Goal: Task Accomplishment & Management: Use online tool/utility

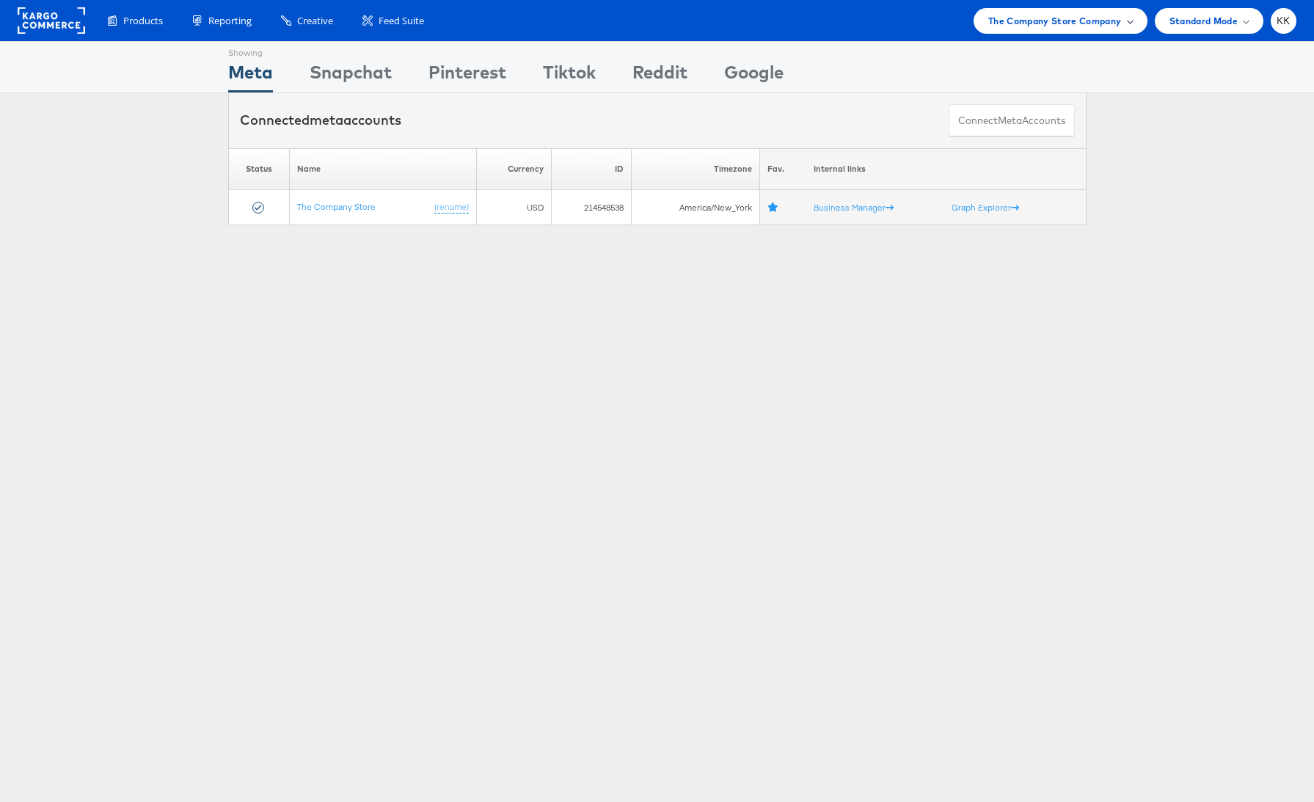
click at [1039, 21] on span "The Company Store Company" at bounding box center [1055, 20] width 134 height 15
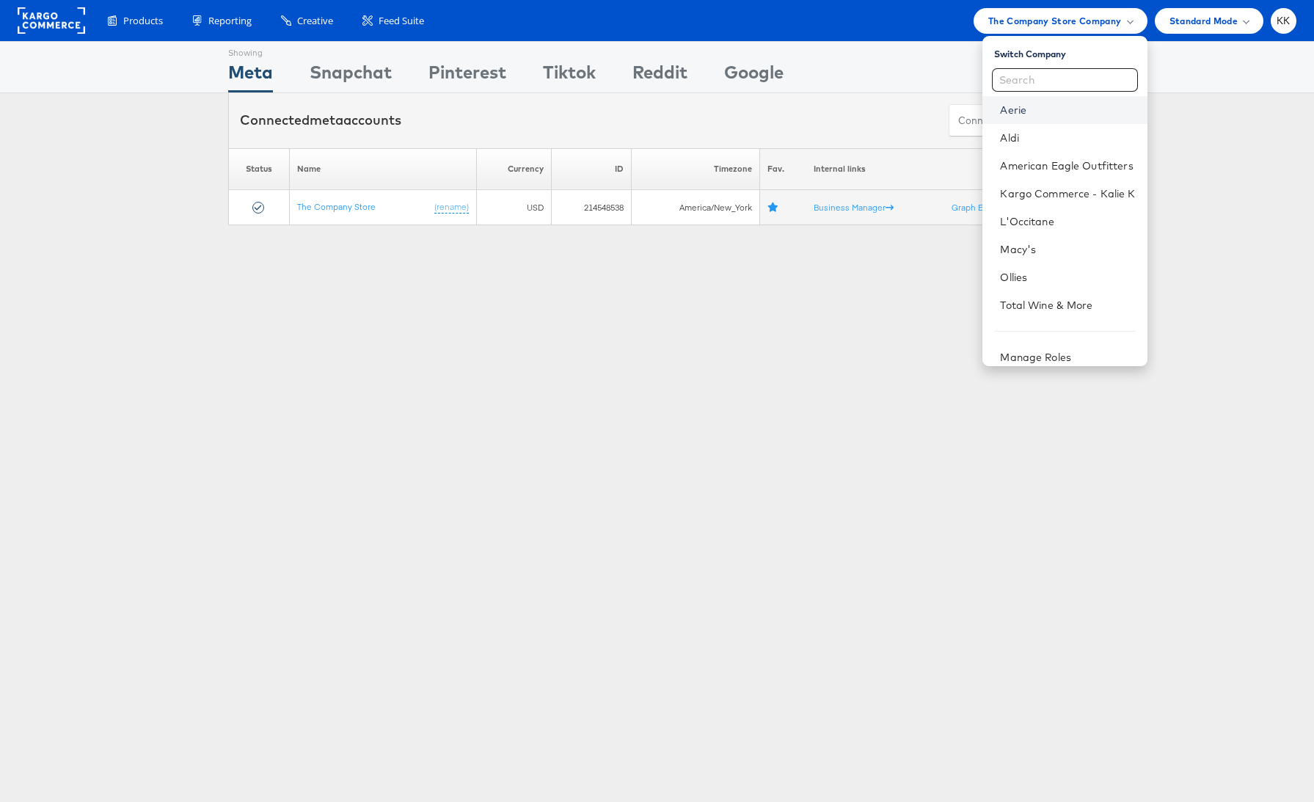
click at [1005, 109] on link "Aerie" at bounding box center [1067, 110] width 135 height 15
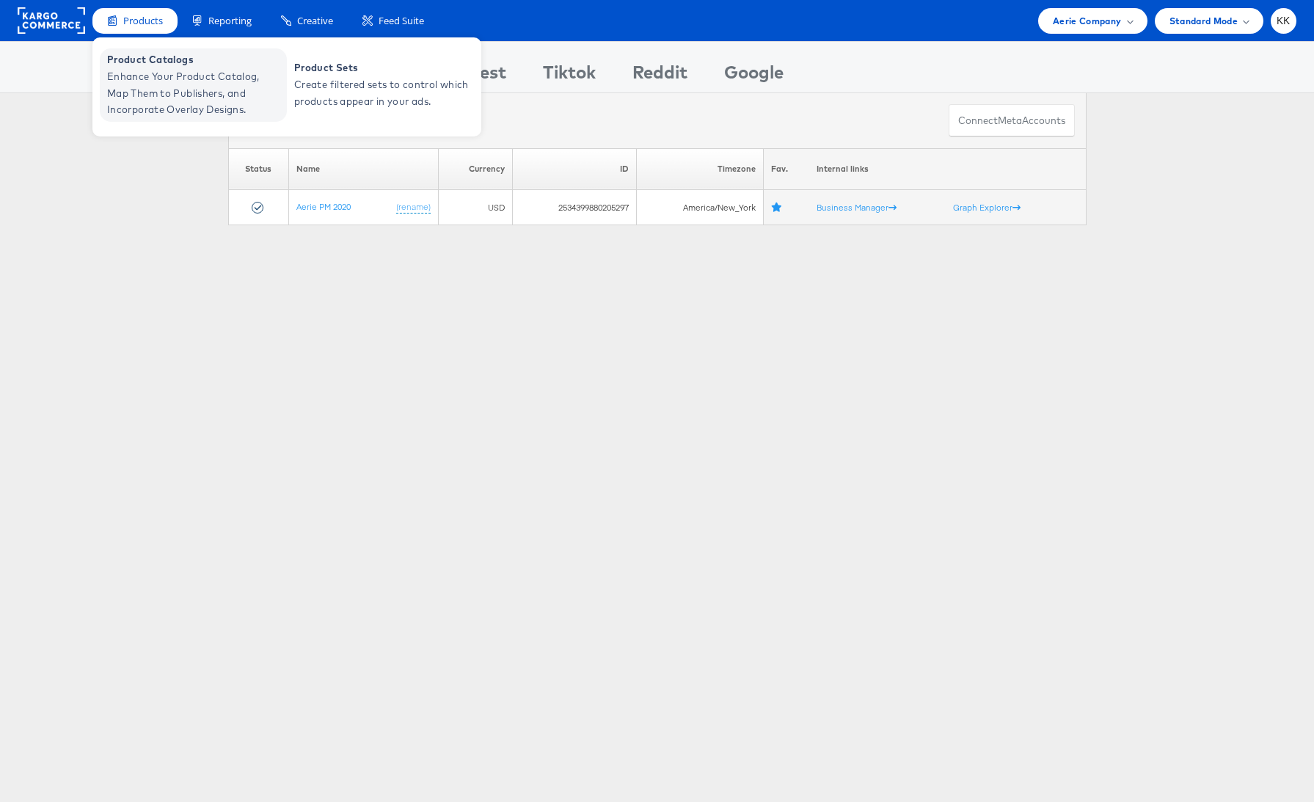
click at [150, 95] on span "Enhance Your Product Catalog, Map Them to Publishers, and Incorporate Overlay D…" at bounding box center [195, 93] width 176 height 50
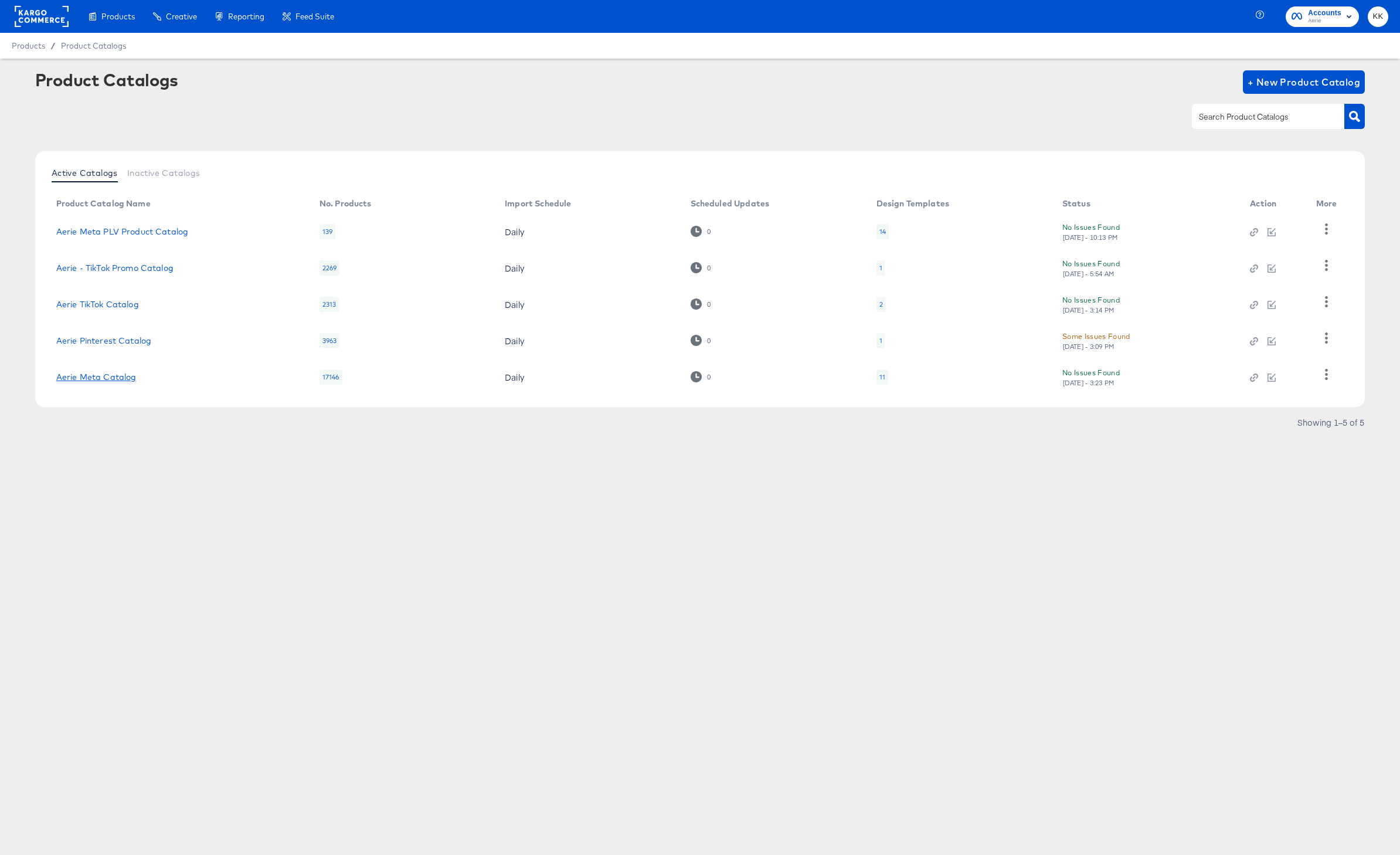
click at [96, 377] on link "Aerie Meta Catalog" at bounding box center [96, 377] width 81 height 10
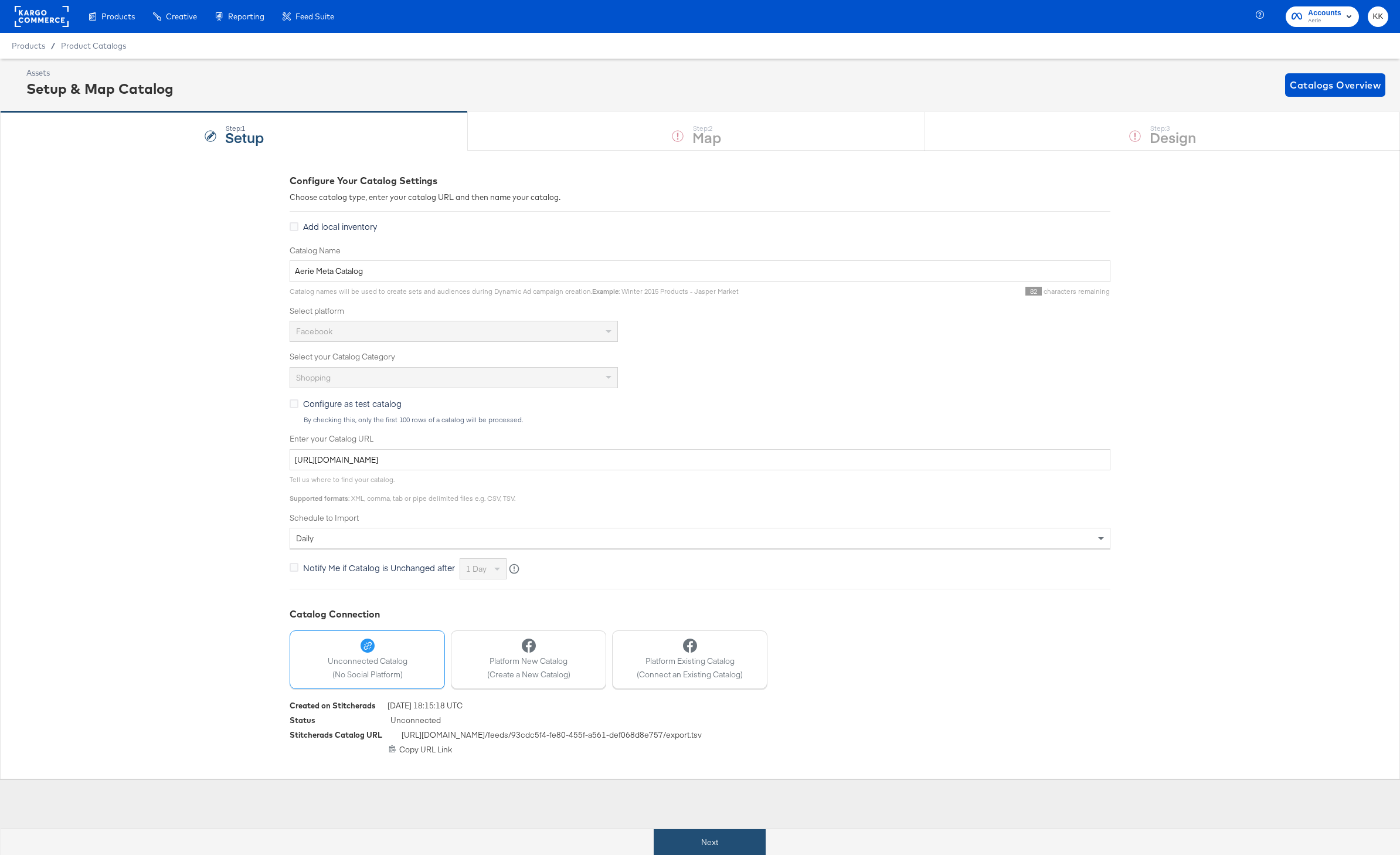
click at [710, 834] on button "Next" at bounding box center [710, 841] width 112 height 26
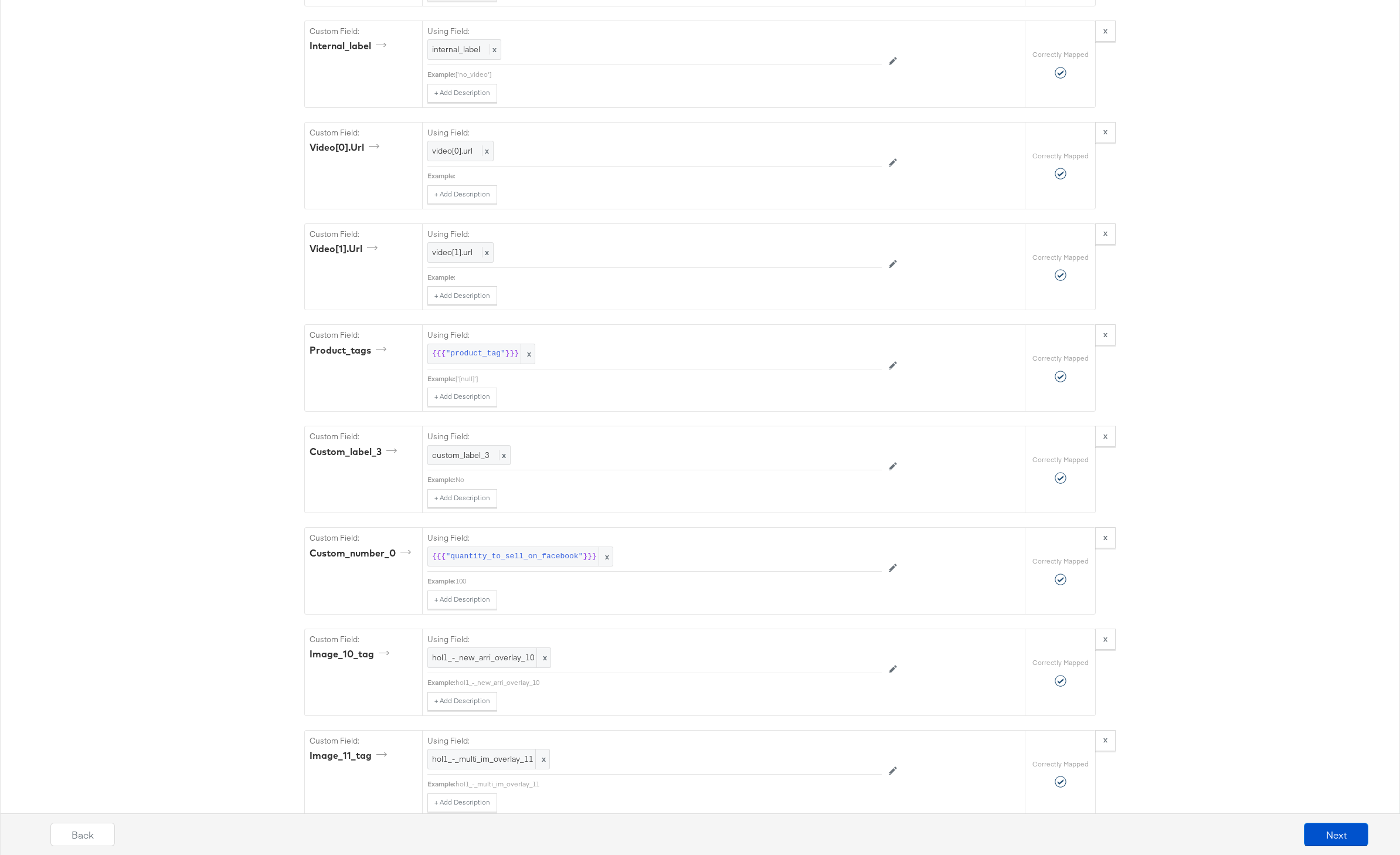
scroll to position [4086, 0]
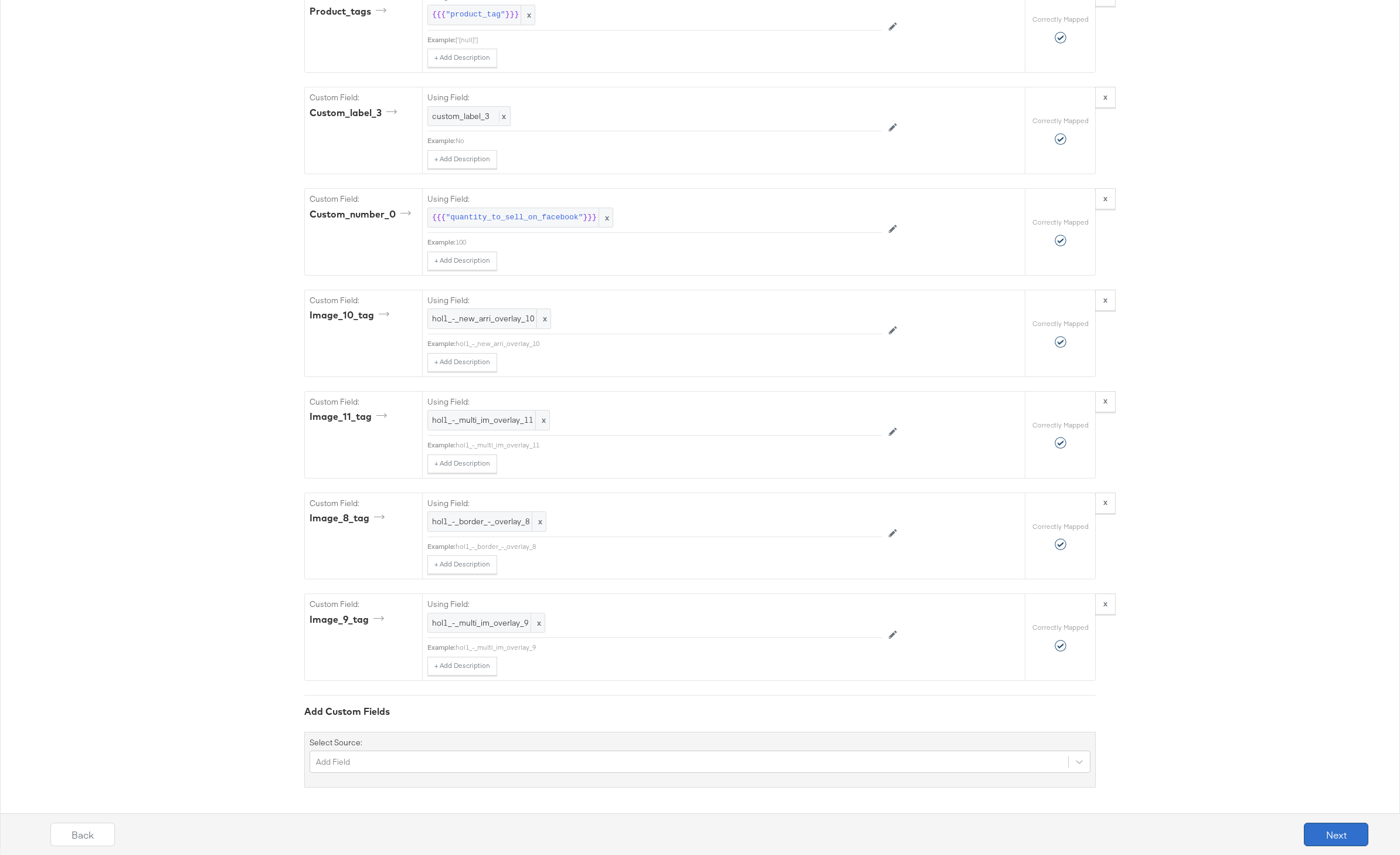
click at [1347, 839] on button "Next" at bounding box center [1336, 833] width 65 height 23
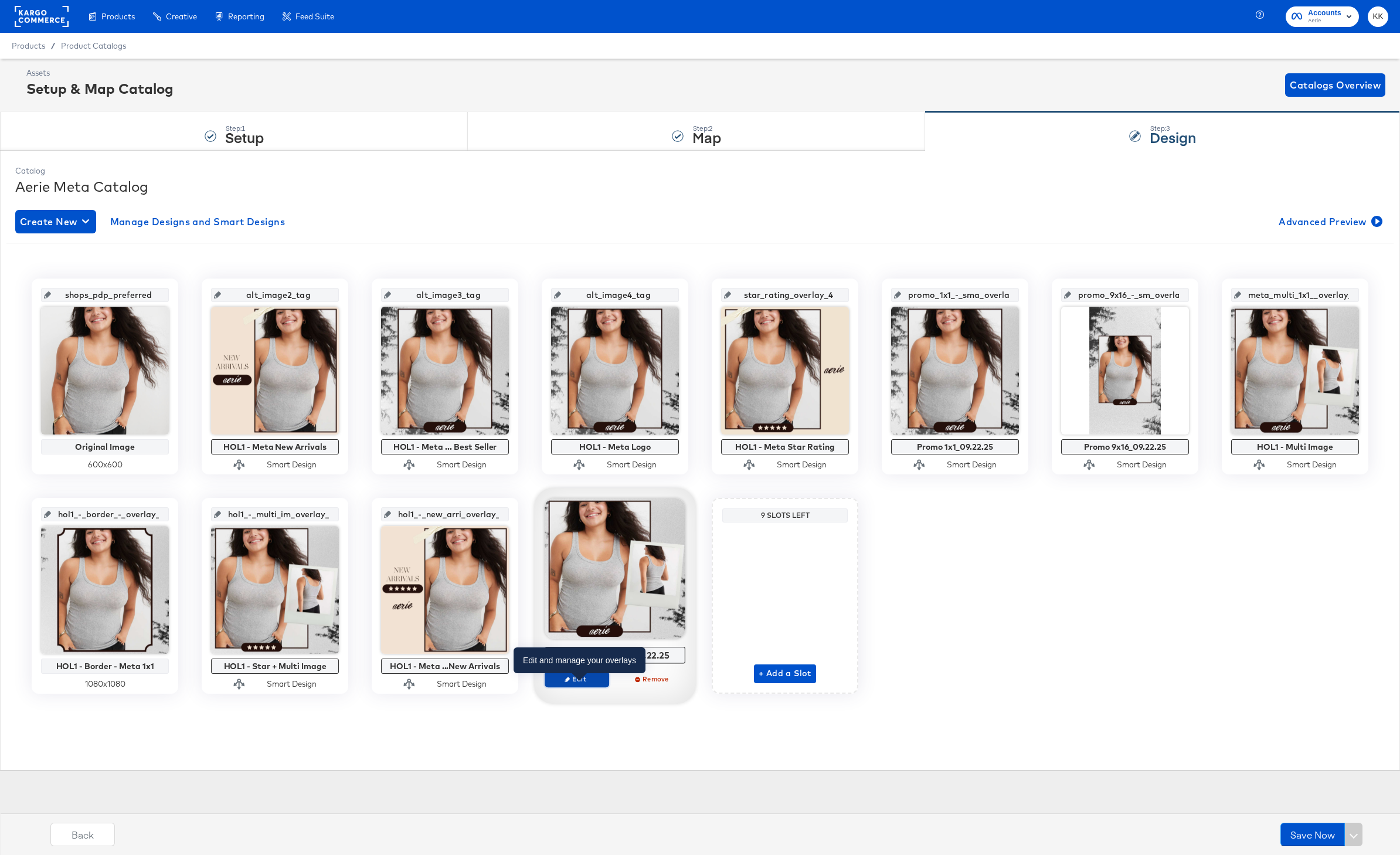
click span "Edit"
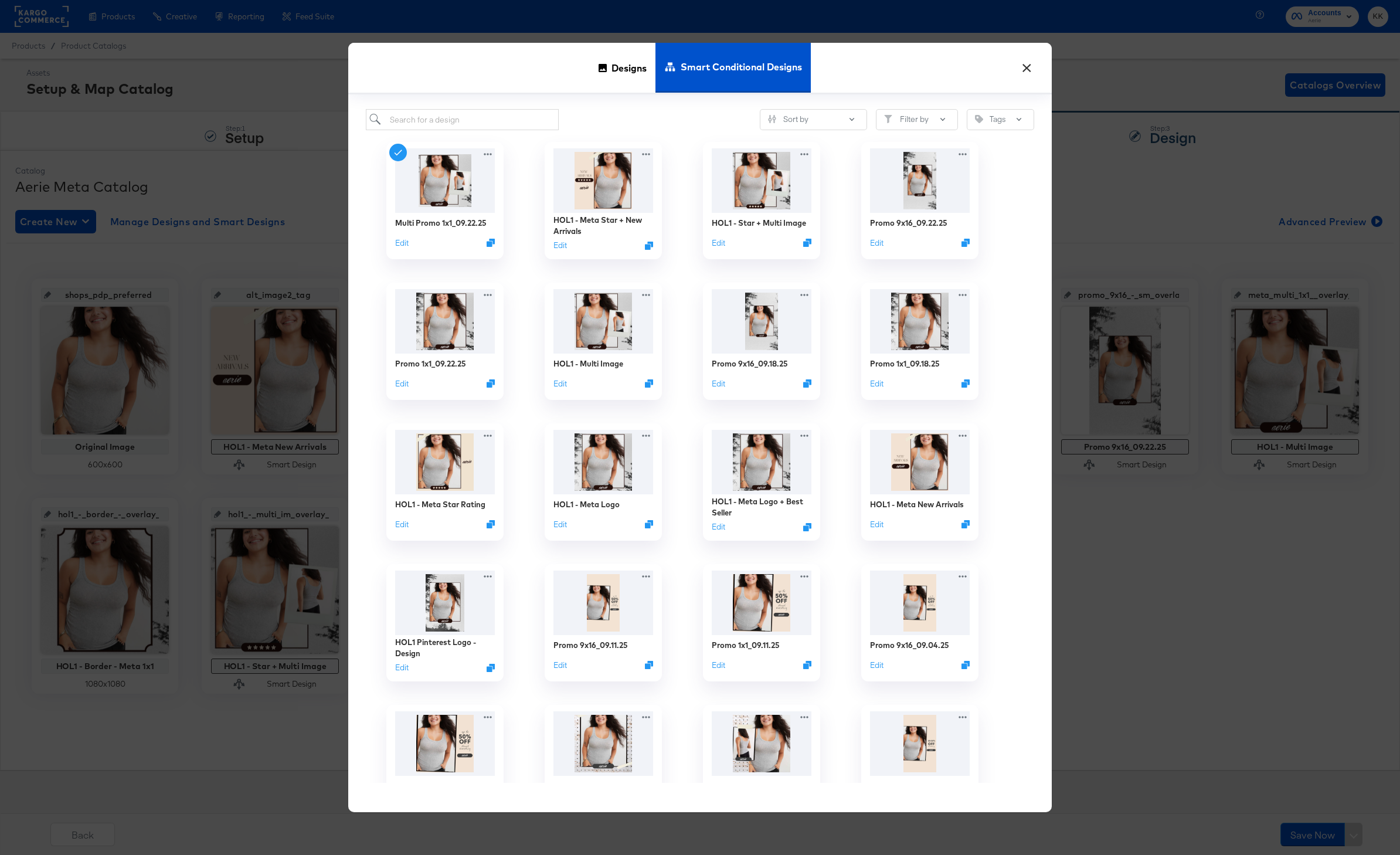
click button "×"
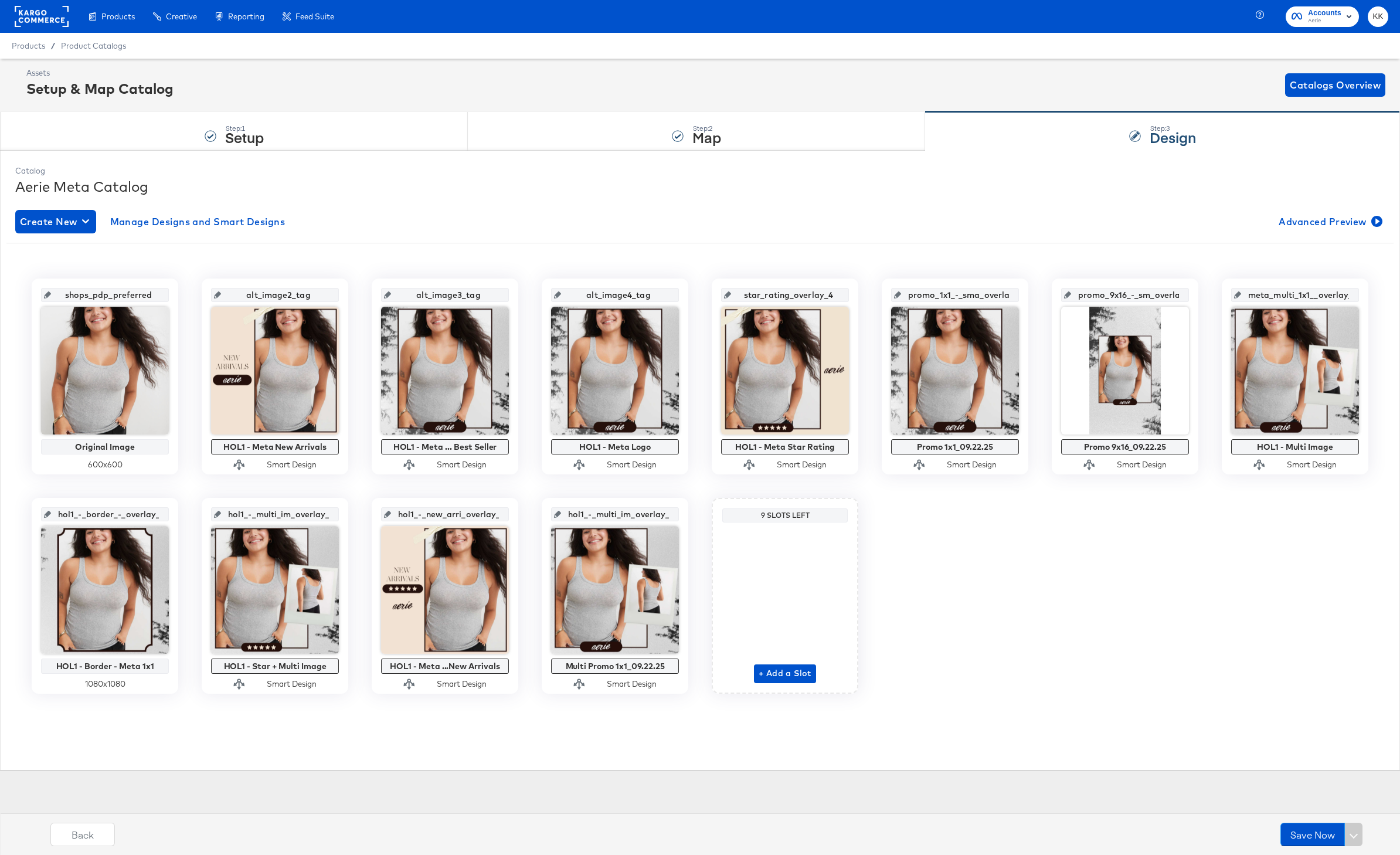
click rect
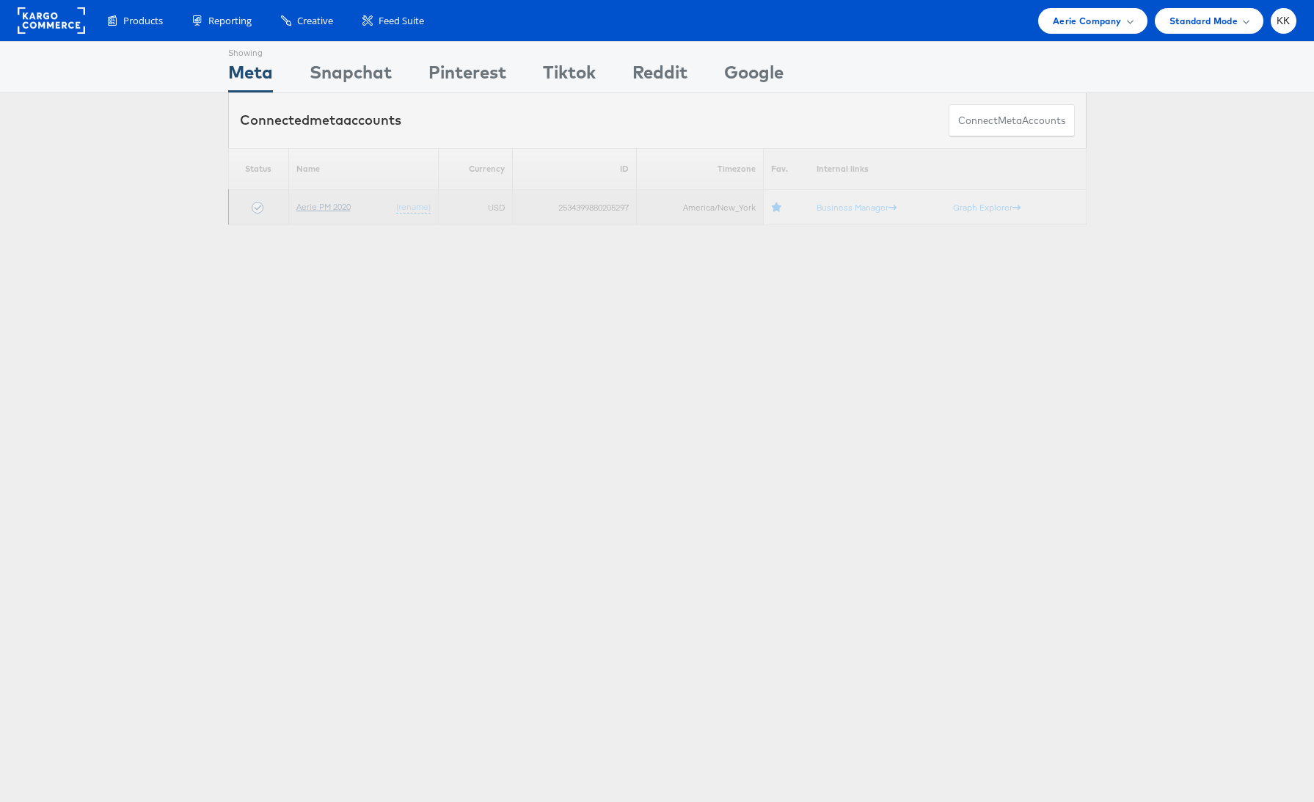
click at [321, 206] on link "Aerie PM 2020" at bounding box center [323, 206] width 54 height 11
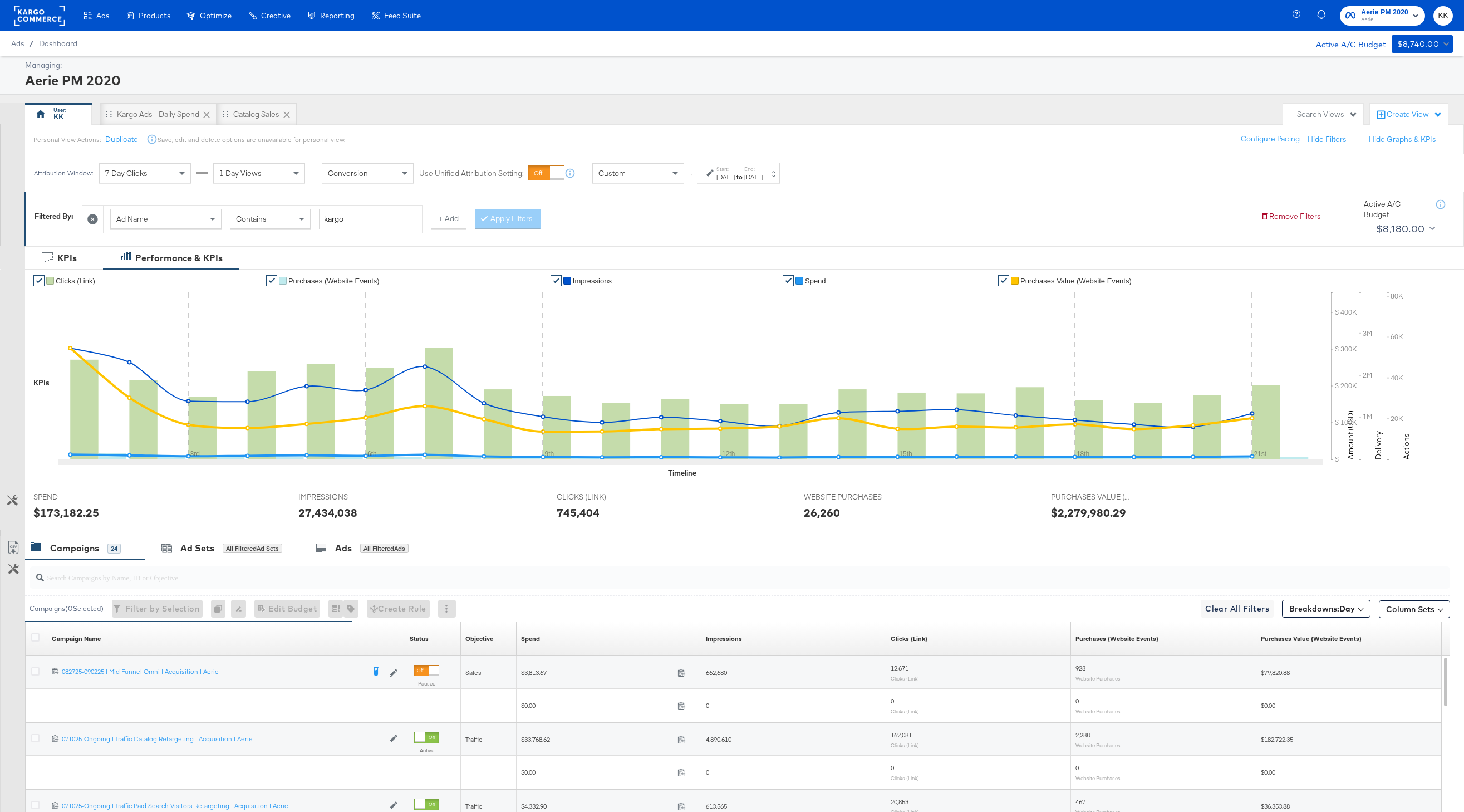
click at [1329, 621] on div at bounding box center [720, 621] width 1391 height 1
click at [1329, 608] on span at bounding box center [1360, 608] width 5 height 5
click at [1329, 632] on button "[Reset]" at bounding box center [1352, 628] width 28 height 17
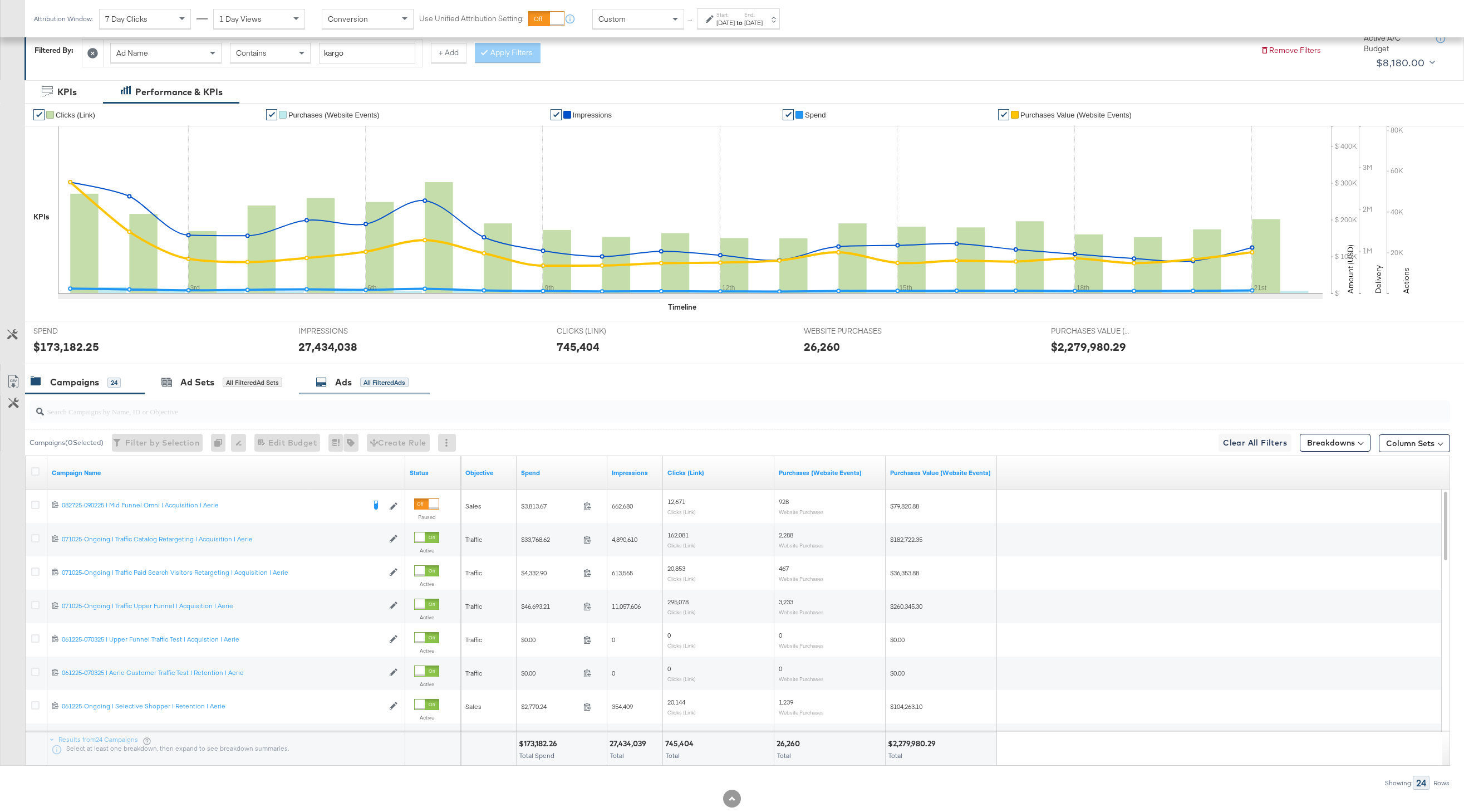
click at [336, 375] on div "Ads All Filtered Ads" at bounding box center [364, 382] width 131 height 24
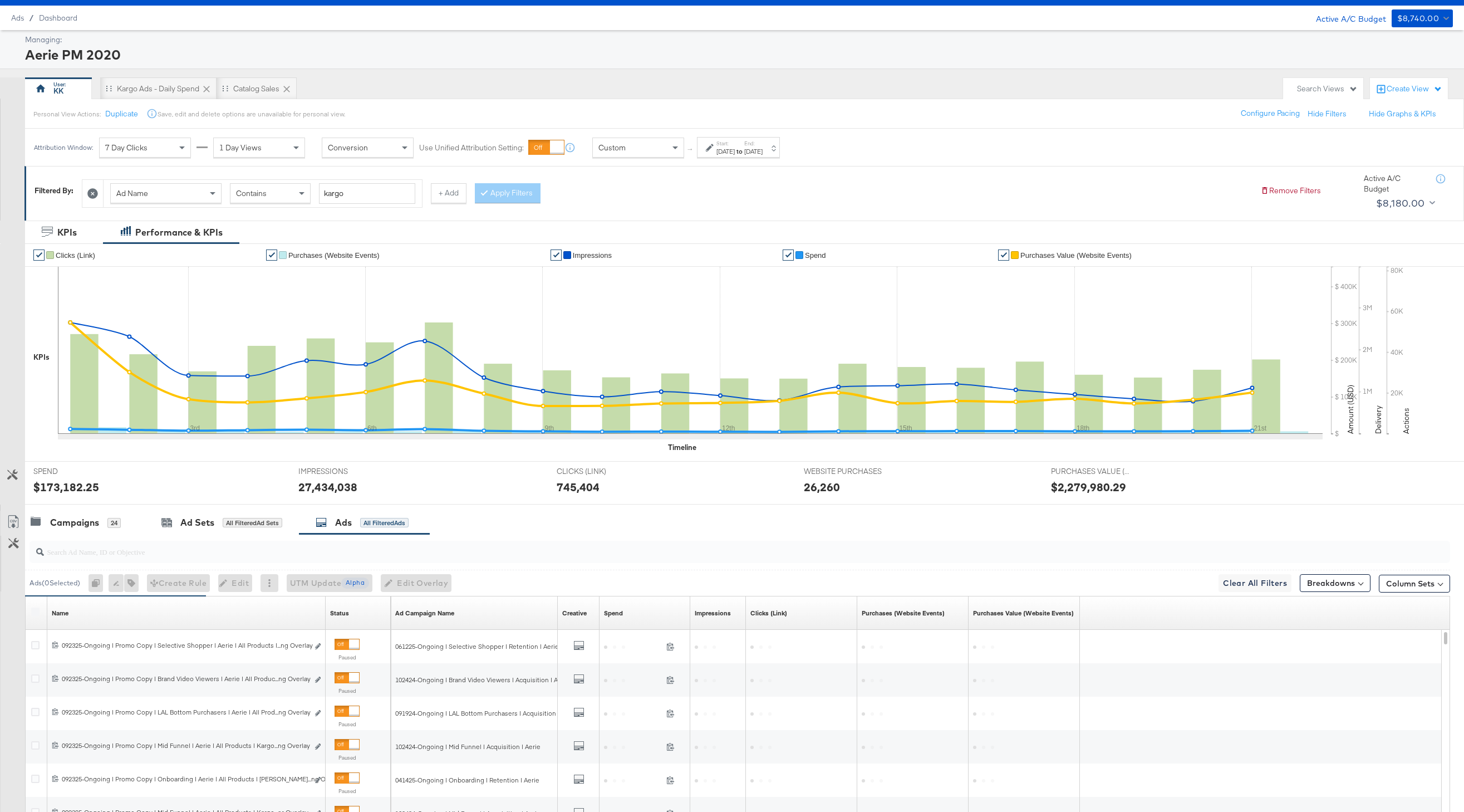
click at [131, 561] on div at bounding box center [740, 551] width 1421 height 22
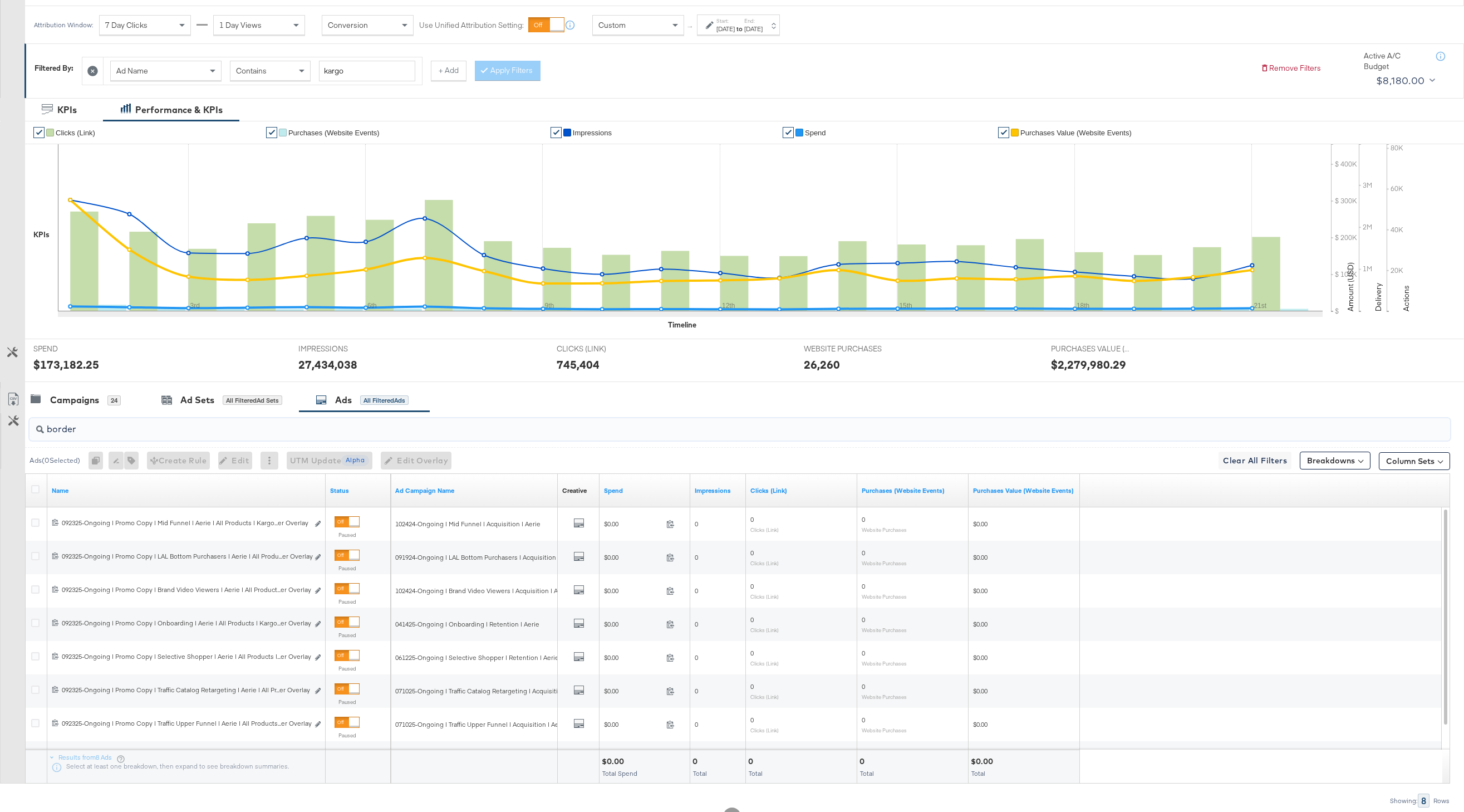
scroll to position [183, 0]
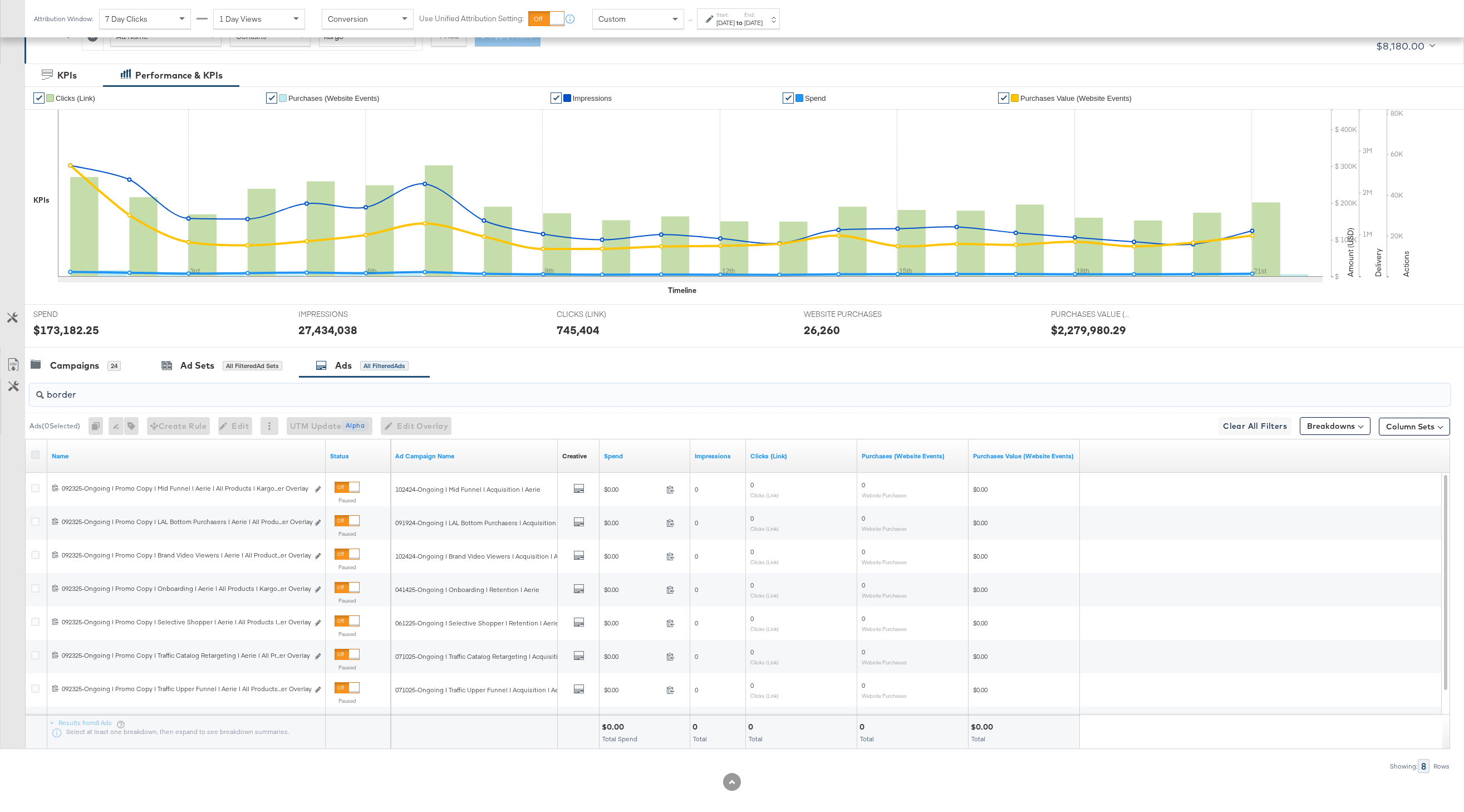
type input "border"
click at [36, 452] on icon at bounding box center [35, 455] width 8 height 8
click at [0, 0] on input "checkbox" at bounding box center [0, 0] width 0 height 0
click at [423, 432] on span "Edit Overlay Edit overlays for 8 ads" at bounding box center [411, 426] width 64 height 14
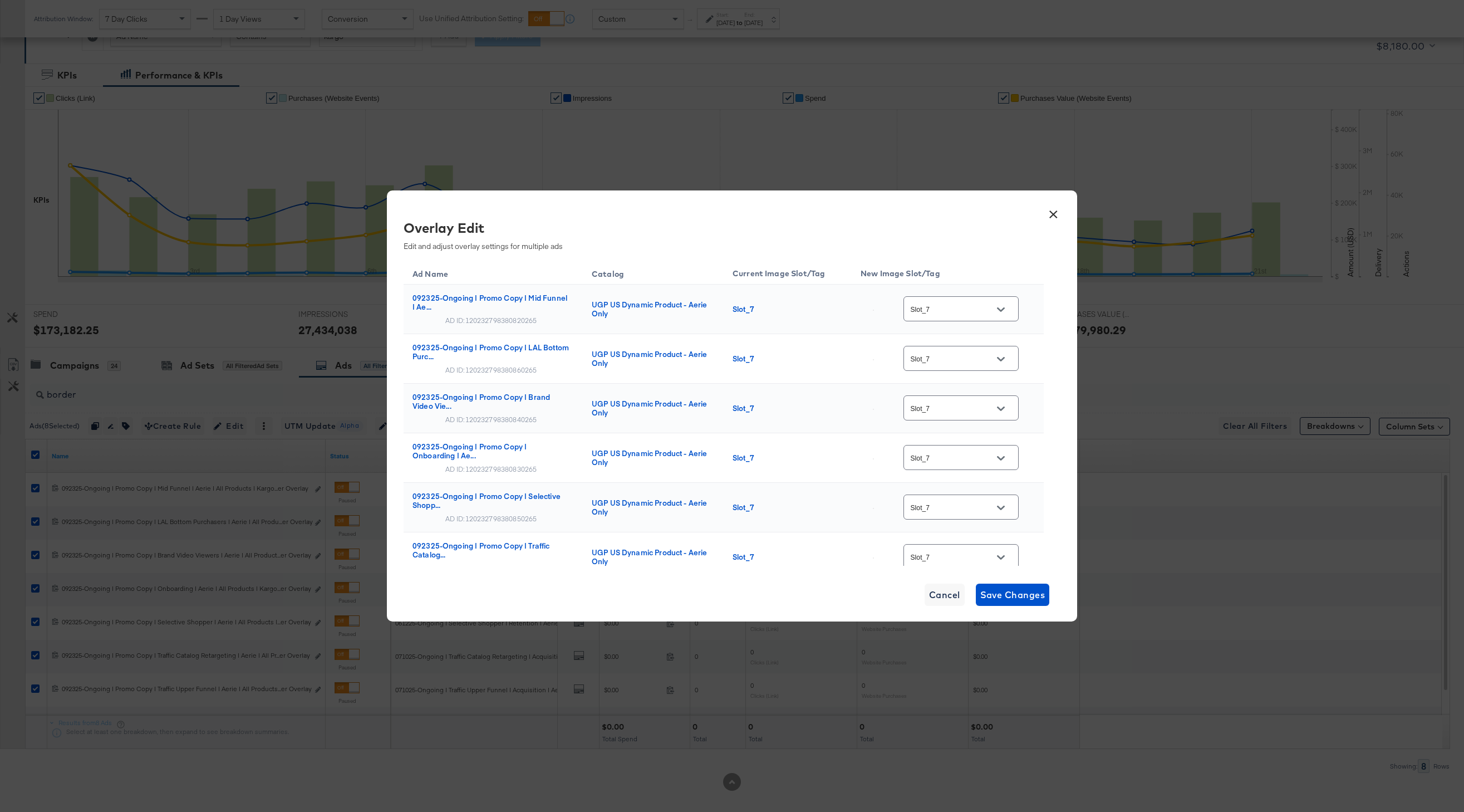
click at [980, 307] on input "Slot_7" at bounding box center [952, 309] width 88 height 13
click at [962, 485] on div "Slot_8" at bounding box center [969, 479] width 64 height 11
type input "Slot_8"
click at [1006, 367] on button "Open" at bounding box center [1001, 359] width 17 height 17
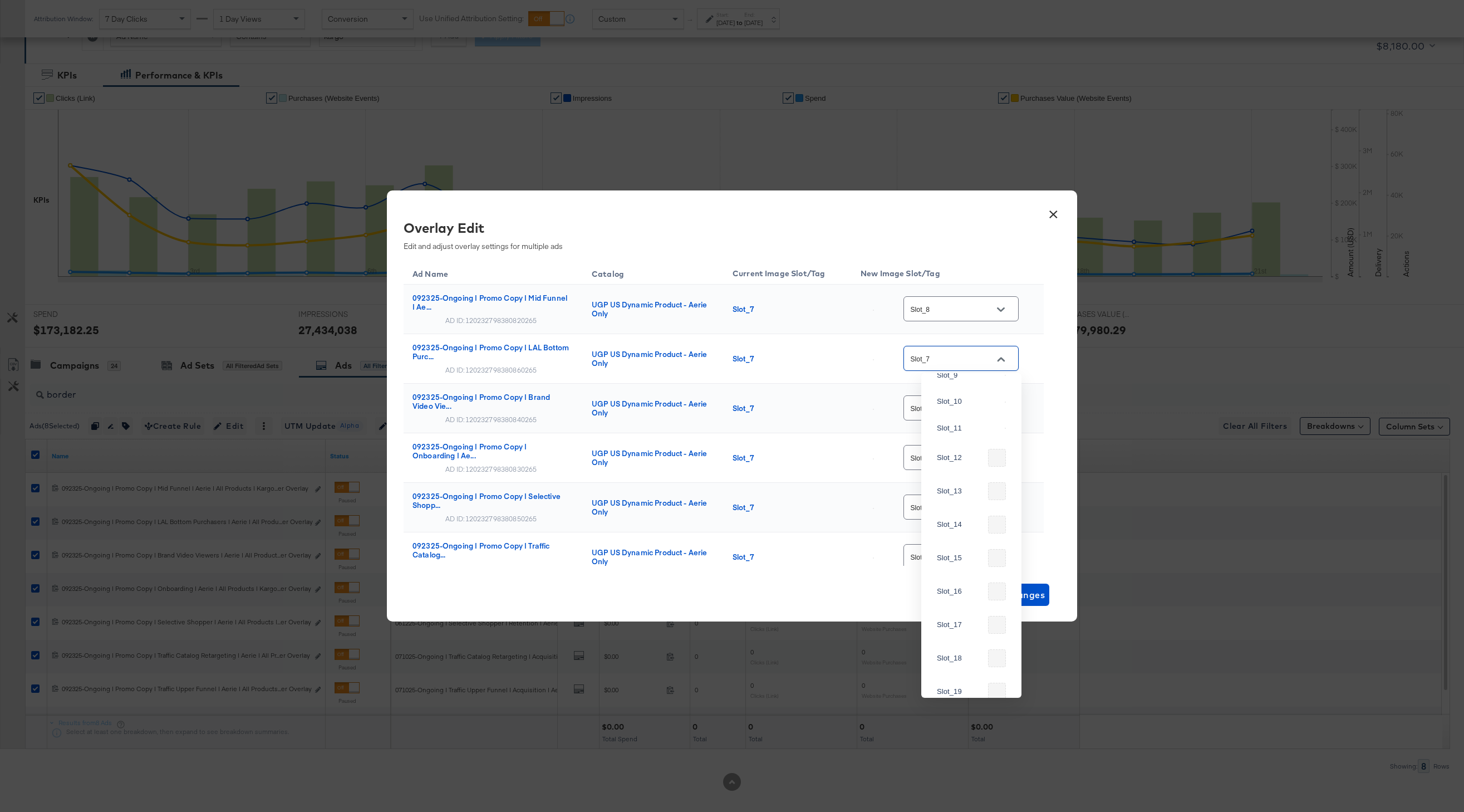
scroll to position [594, 0]
click at [956, 345] on div "Slot_8" at bounding box center [969, 339] width 64 height 11
type input "Slot_8"
click at [965, 411] on input "Slot_7" at bounding box center [952, 408] width 88 height 13
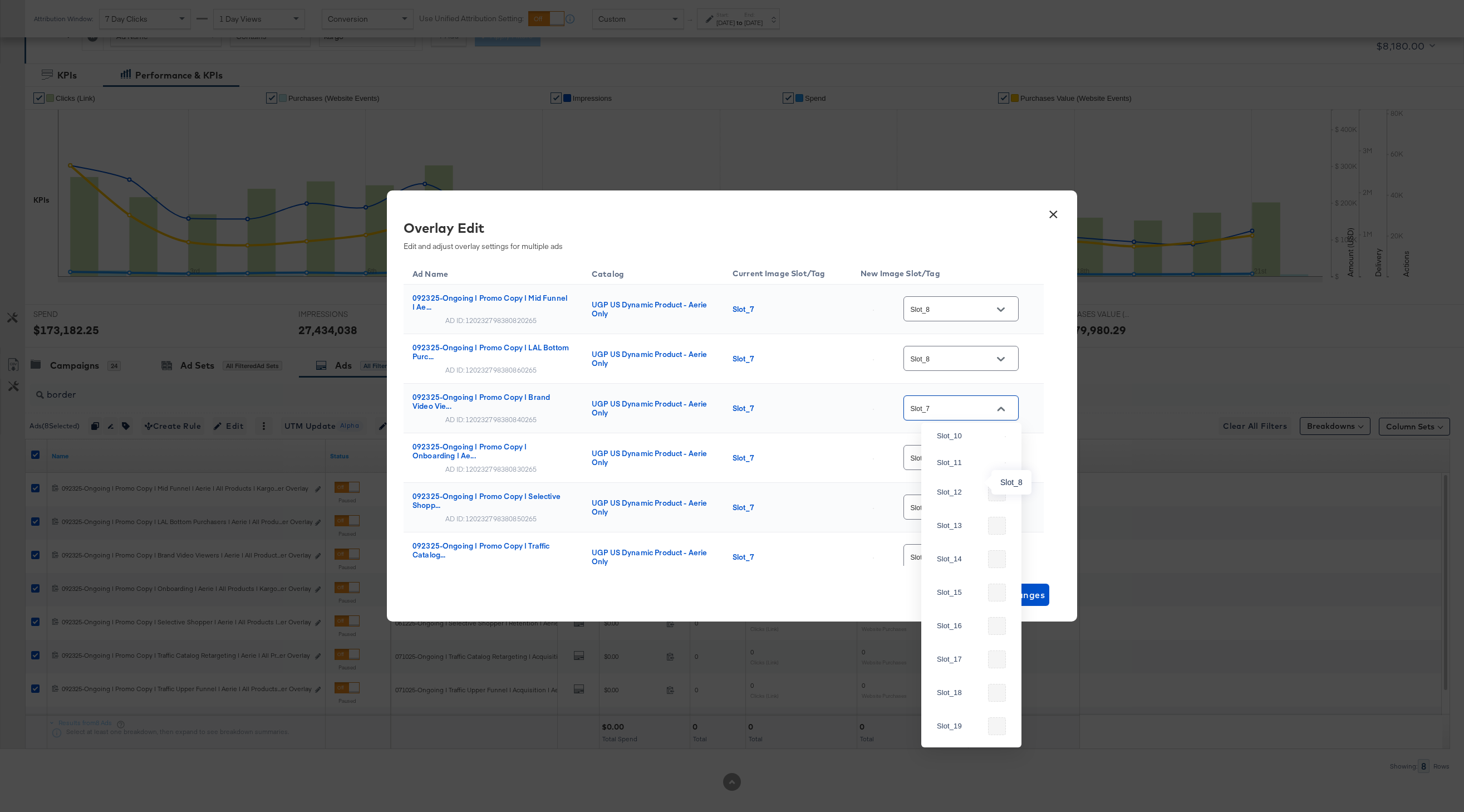
click at [961, 389] on div "Slot_8" at bounding box center [969, 382] width 64 height 11
type input "Slot_8"
click at [975, 464] on input "Slot_7" at bounding box center [952, 458] width 88 height 13
click at [950, 537] on div "Slot_8" at bounding box center [971, 527] width 83 height 20
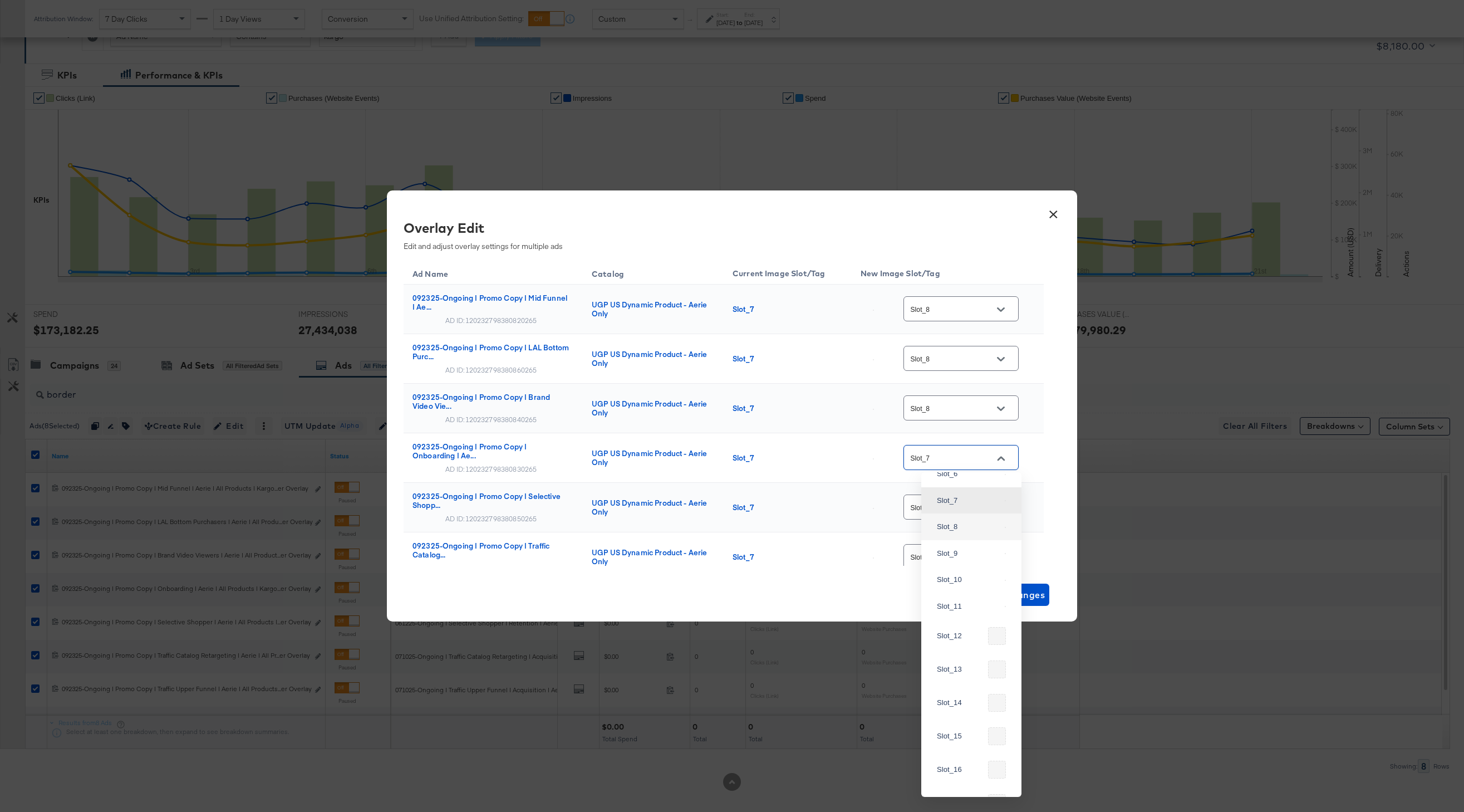
type input "Slot_8"
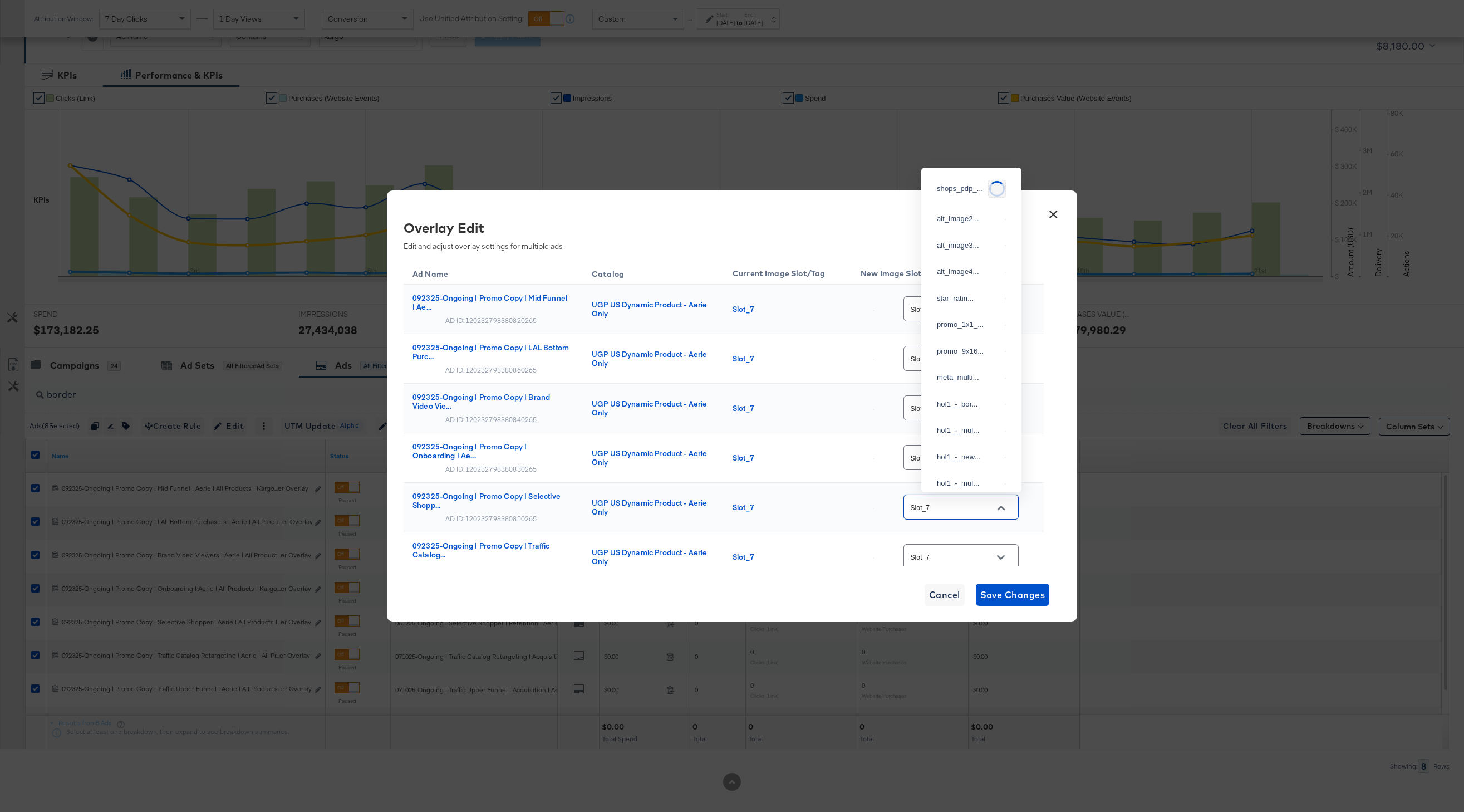
click at [979, 504] on input "Slot_7" at bounding box center [952, 507] width 88 height 13
click at [965, 360] on li "Slot_8" at bounding box center [971, 346] width 100 height 27
type input "Slot_8"
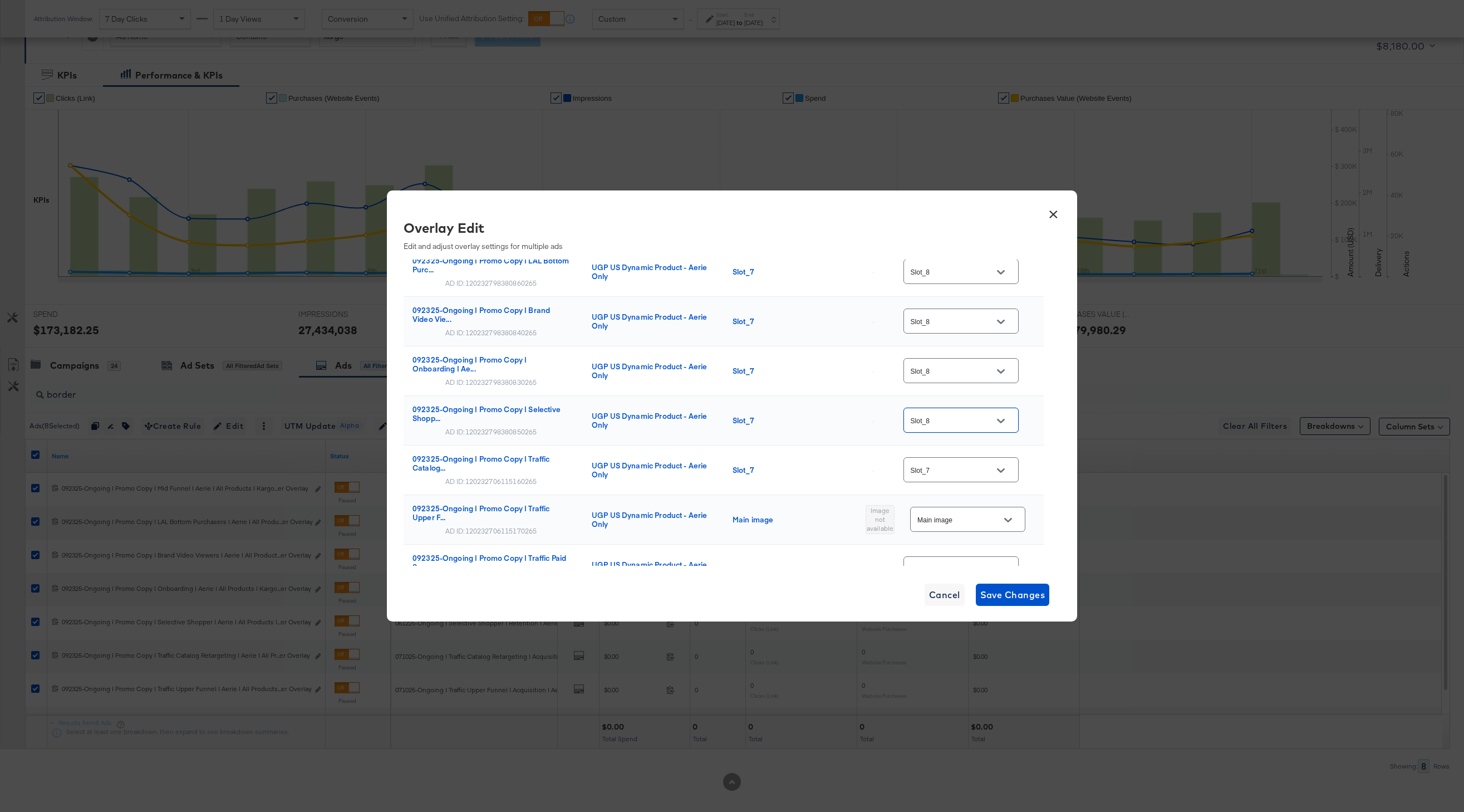
scroll to position [114, 0]
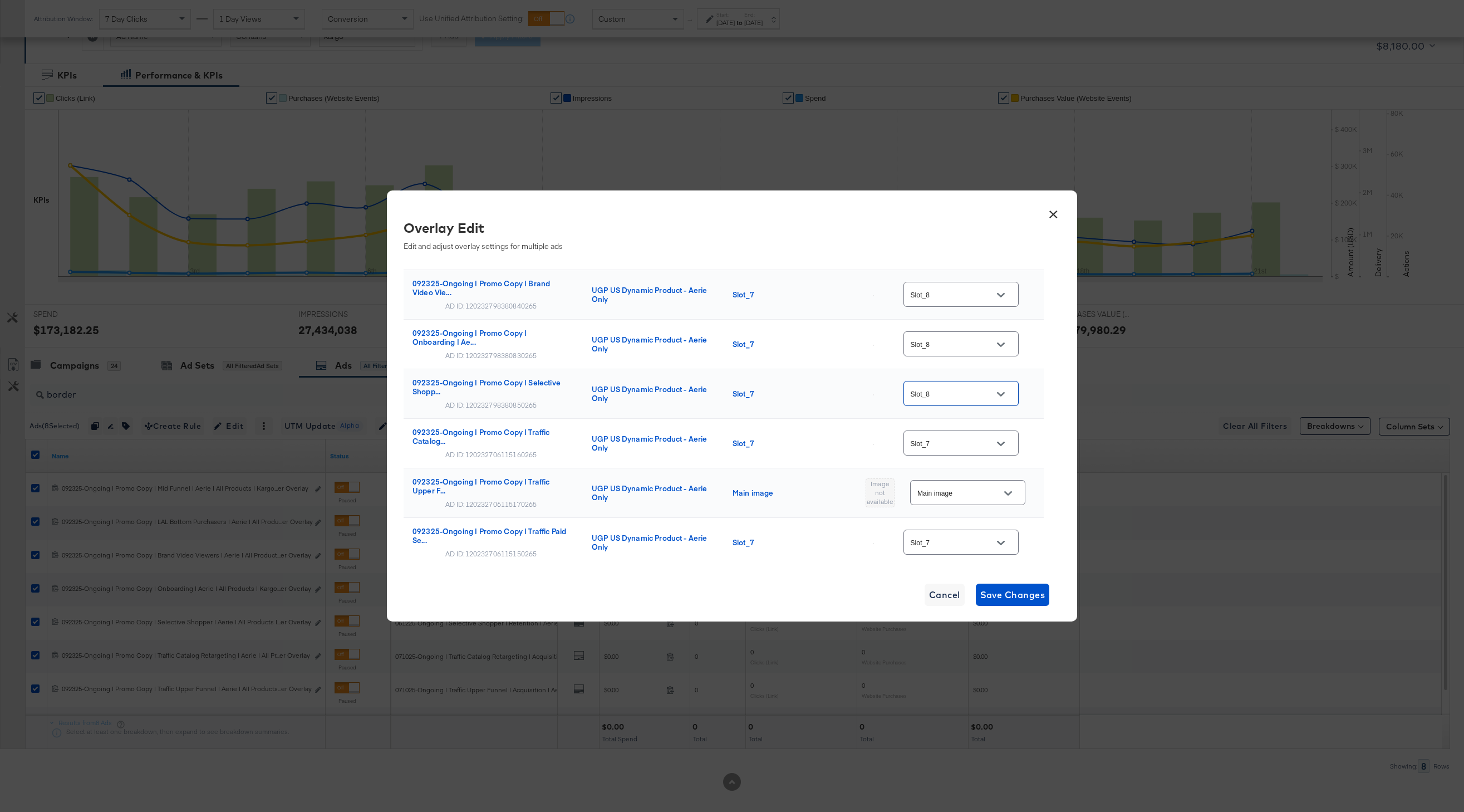
click at [974, 439] on input "Slot_7" at bounding box center [952, 443] width 88 height 13
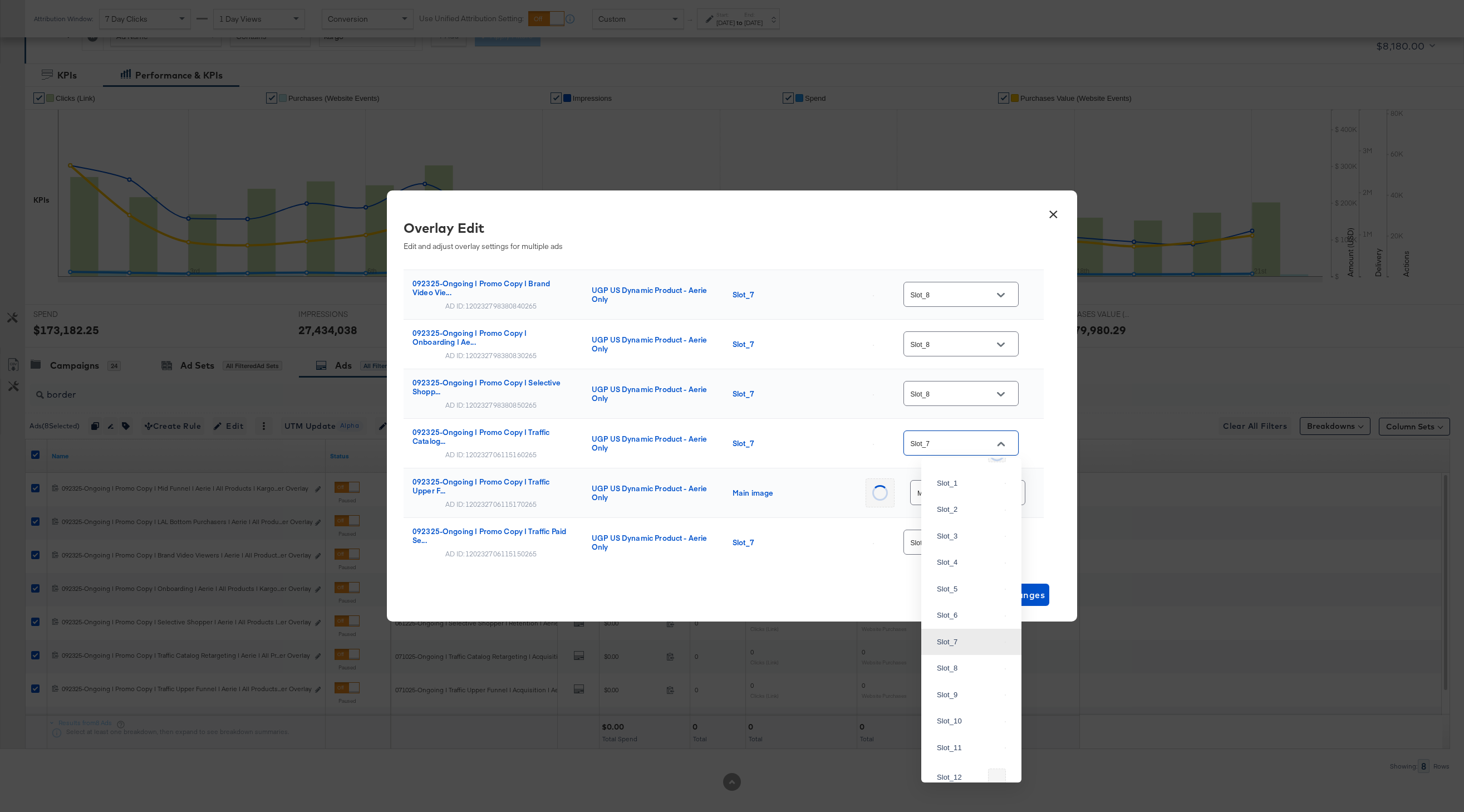
scroll to position [396, 0]
click at [956, 632] on div "Slot_8" at bounding box center [971, 622] width 83 height 20
type input "Slot_8"
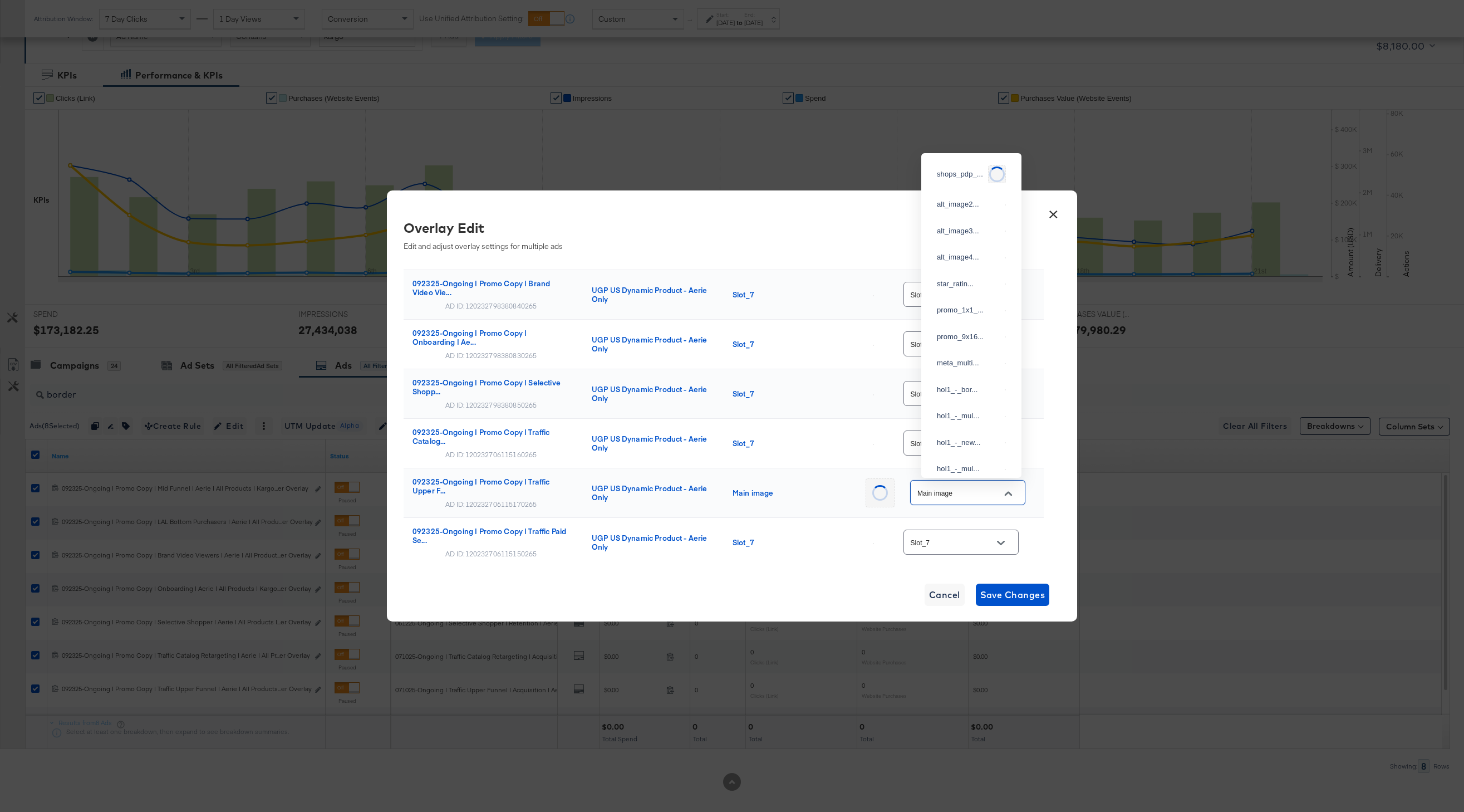
click at [971, 499] on input "Main image" at bounding box center [959, 493] width 88 height 13
click at [962, 319] on div "Slot_8" at bounding box center [969, 313] width 64 height 11
type input "Slot_8"
click at [958, 535] on div "Slot_7" at bounding box center [962, 542] width 115 height 25
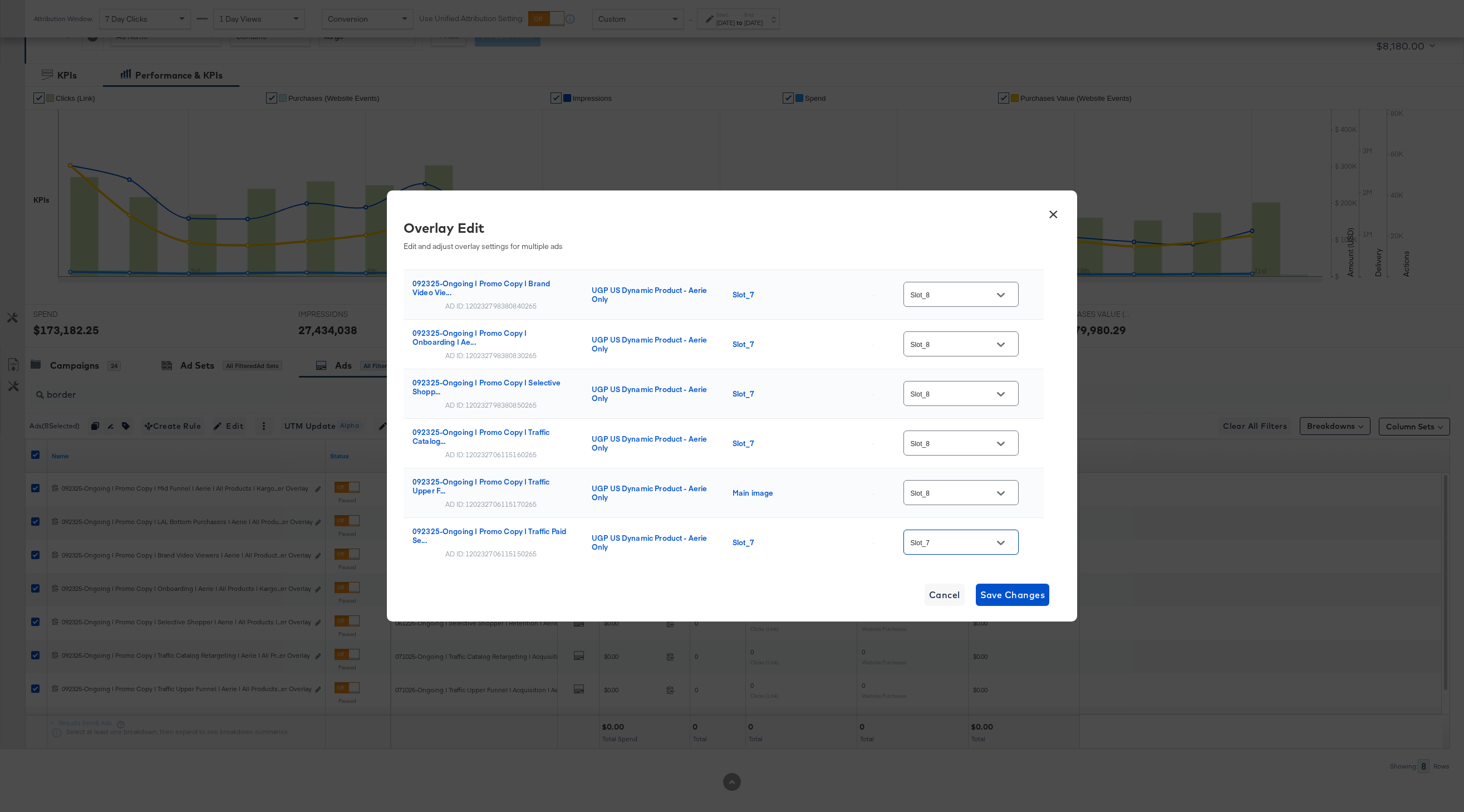
click at [1009, 544] on button "Open" at bounding box center [1001, 543] width 17 height 17
click at [965, 386] on div "Slot_8" at bounding box center [971, 375] width 83 height 20
type input "Slot_8"
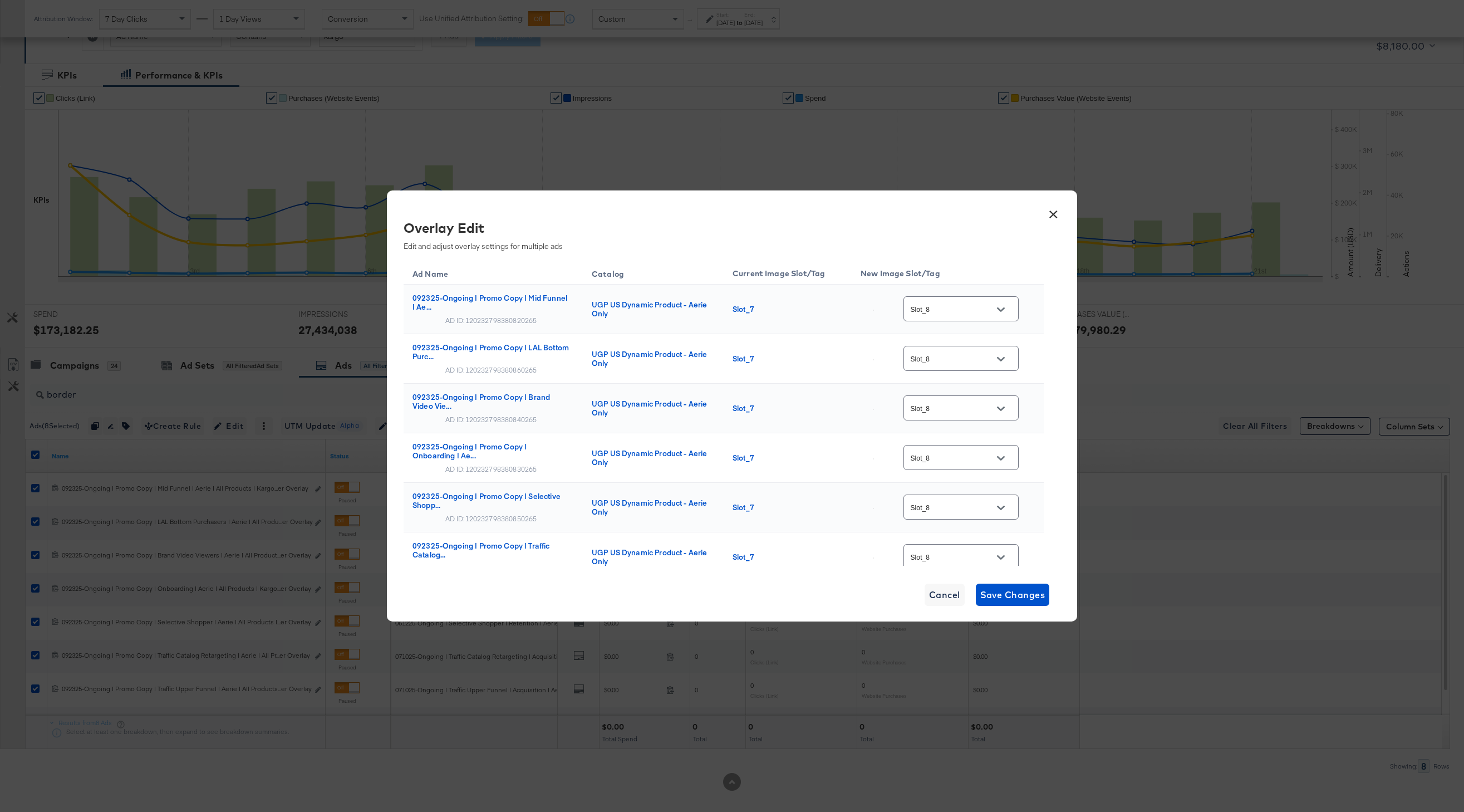
scroll to position [152, 0]
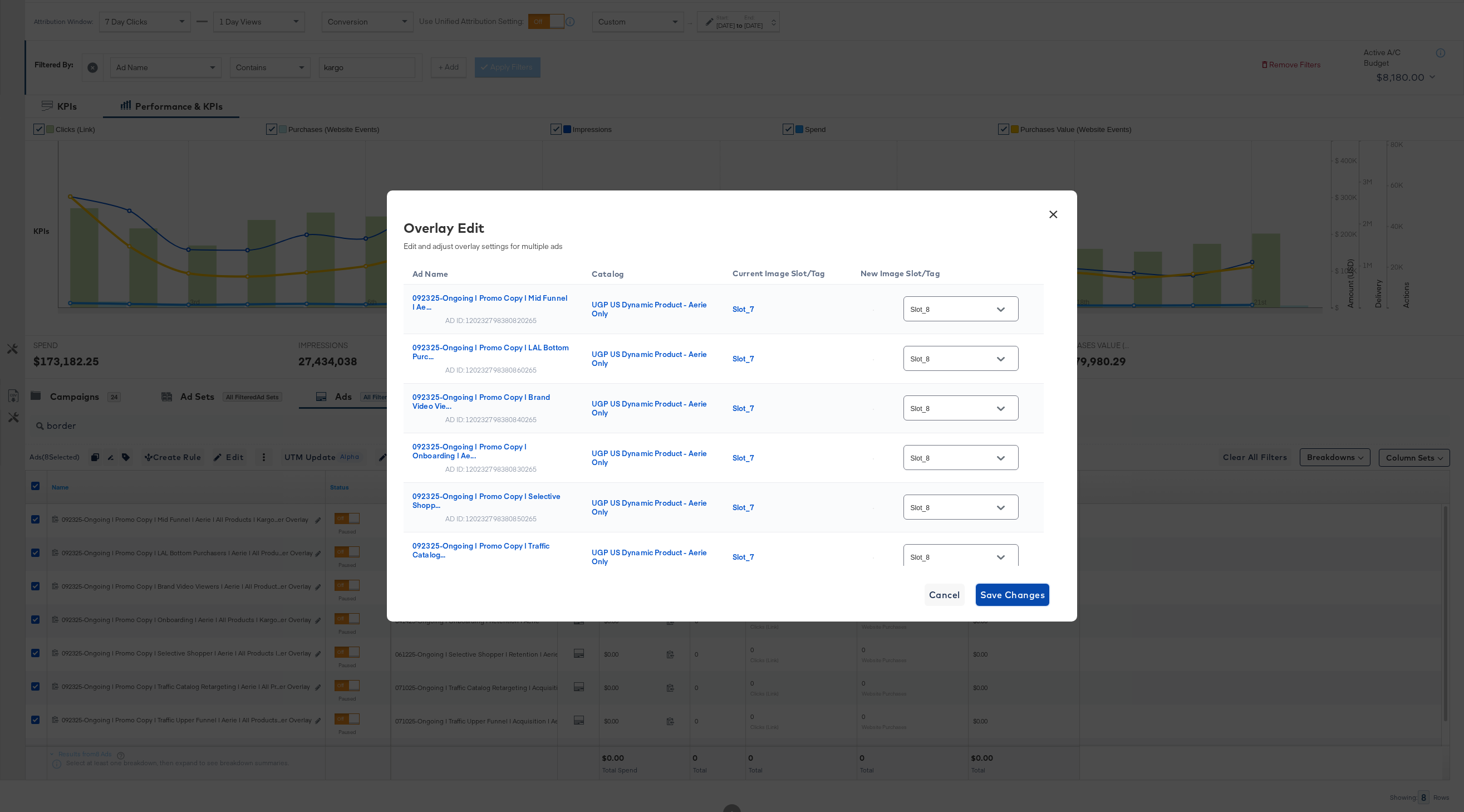
click at [1015, 599] on span "Save Changes" at bounding box center [1013, 594] width 65 height 16
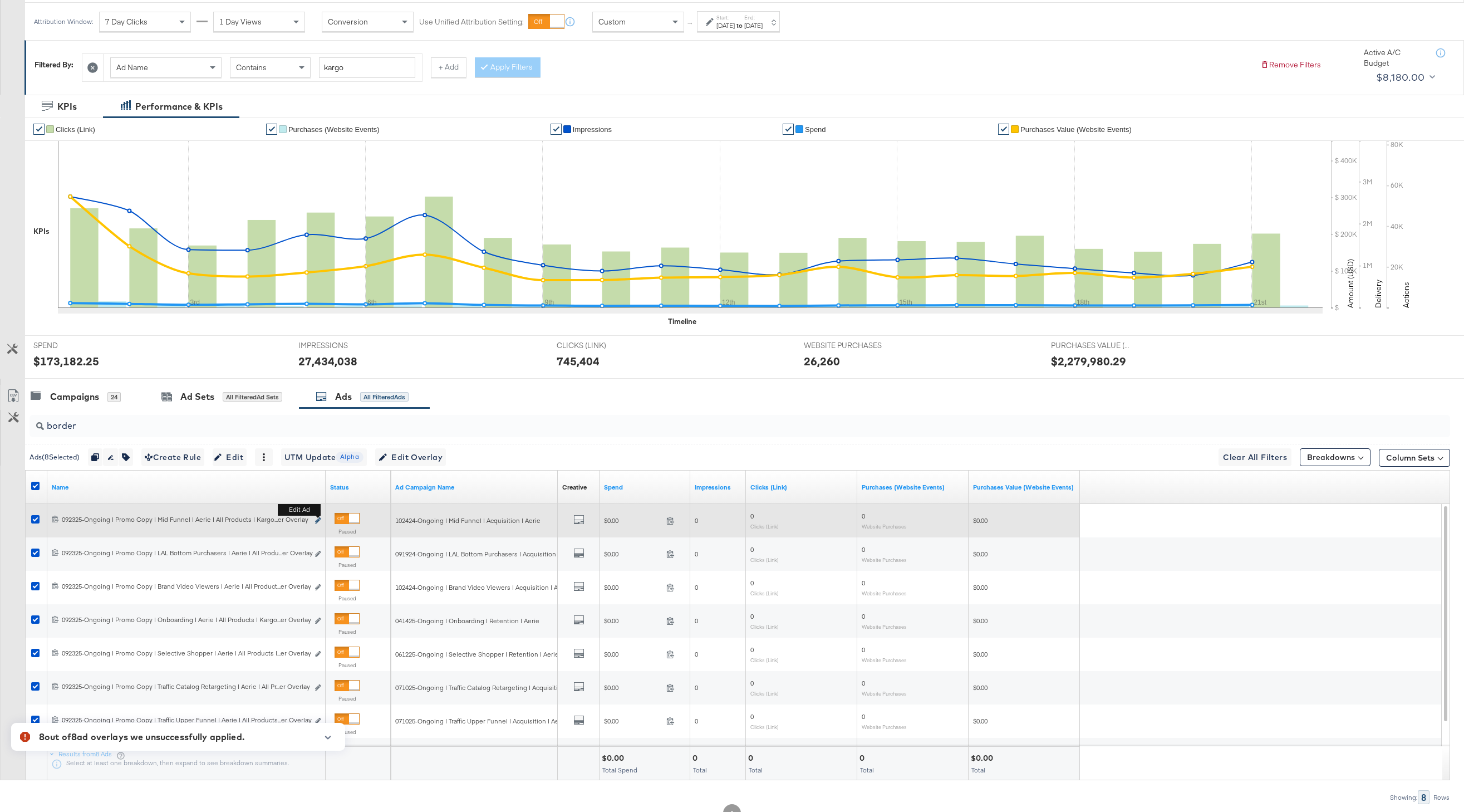
click at [319, 522] on icon "link" at bounding box center [317, 521] width 5 height 6
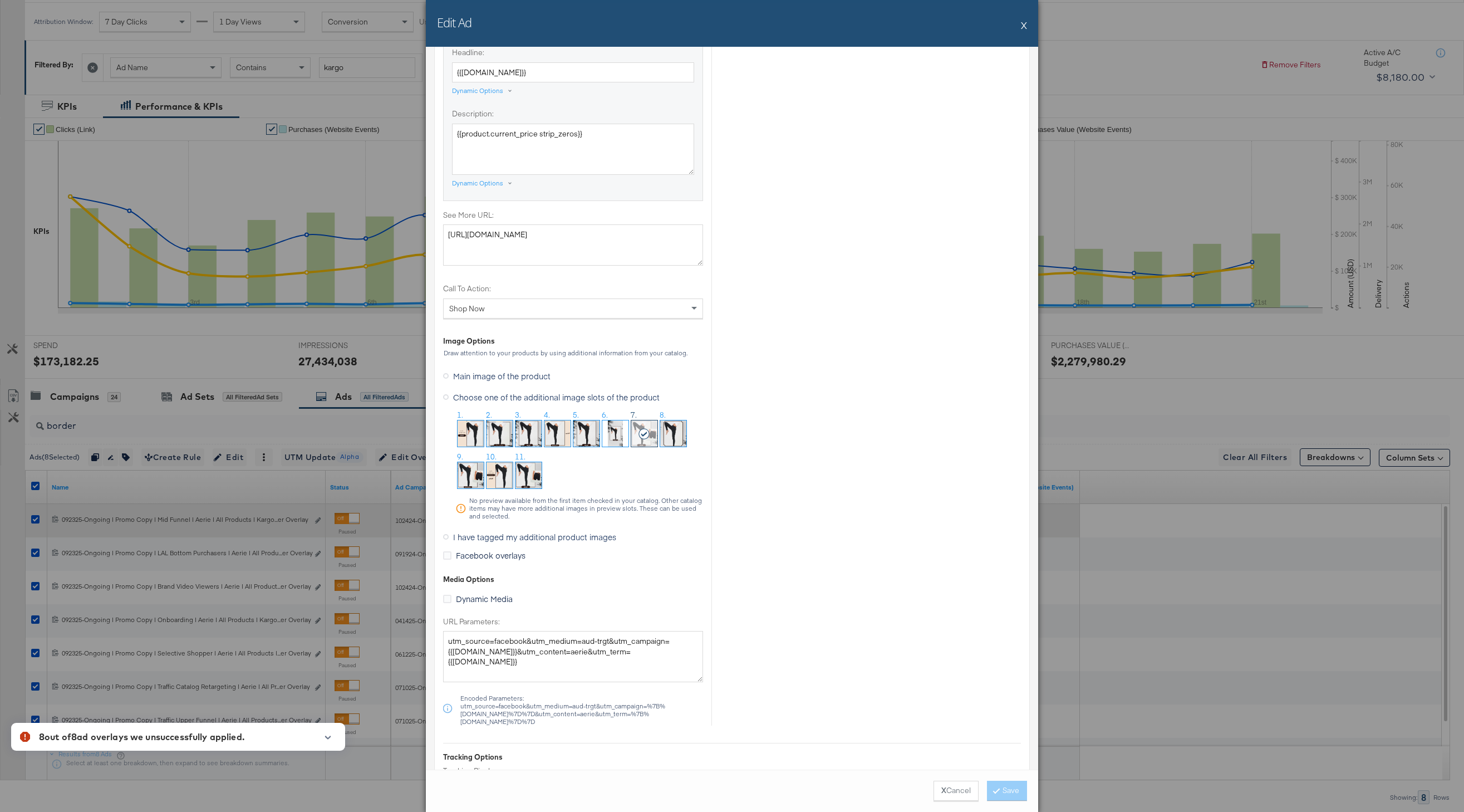
scroll to position [863, 0]
click at [682, 444] on img at bounding box center [673, 434] width 26 height 26
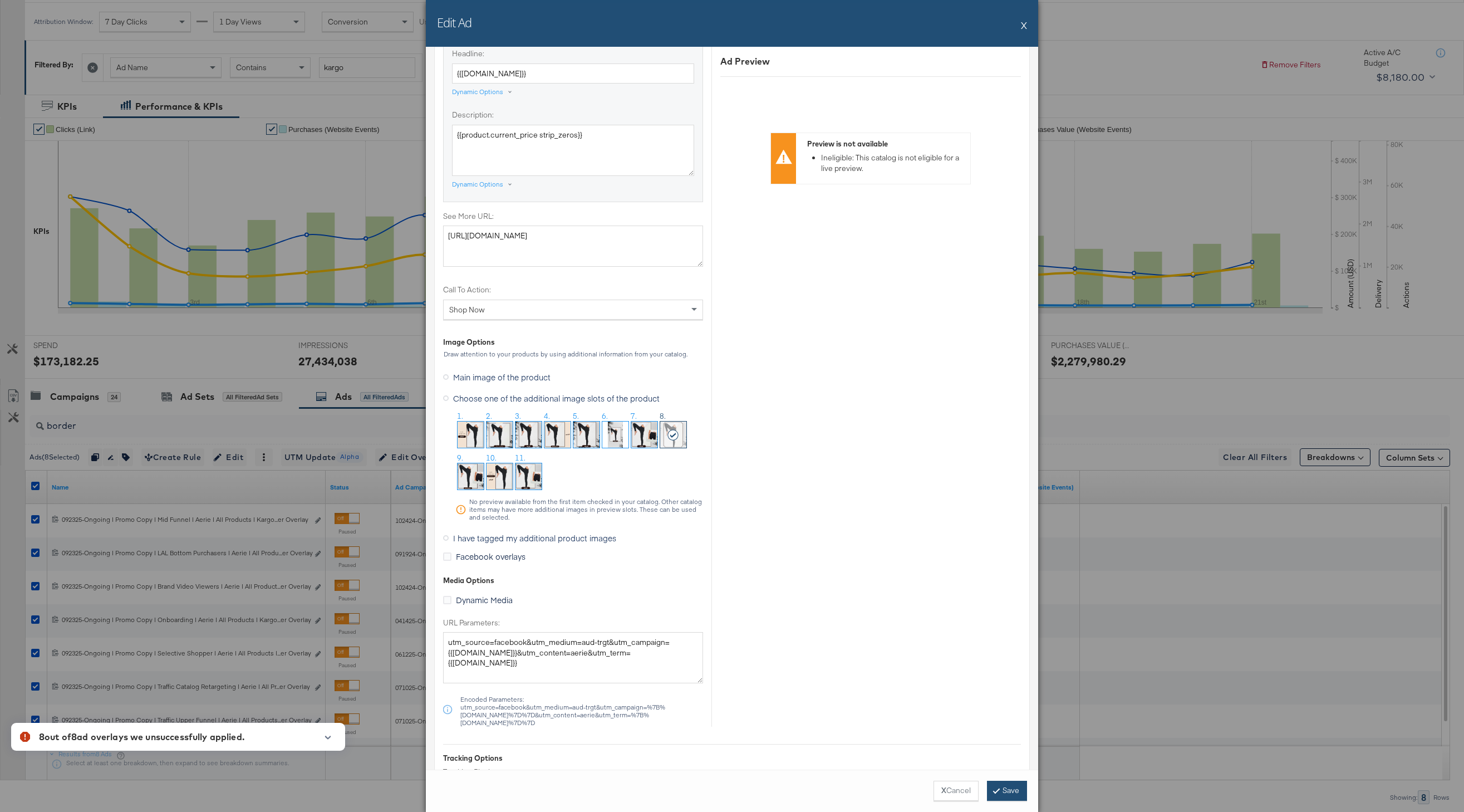
click at [993, 784] on button "Save" at bounding box center [1007, 791] width 40 height 20
click at [314, 741] on div at bounding box center [323, 741] width 26 height 19
click at [335, 732] on div at bounding box center [323, 741] width 26 height 19
click at [331, 735] on icon "button" at bounding box center [328, 738] width 8 height 6
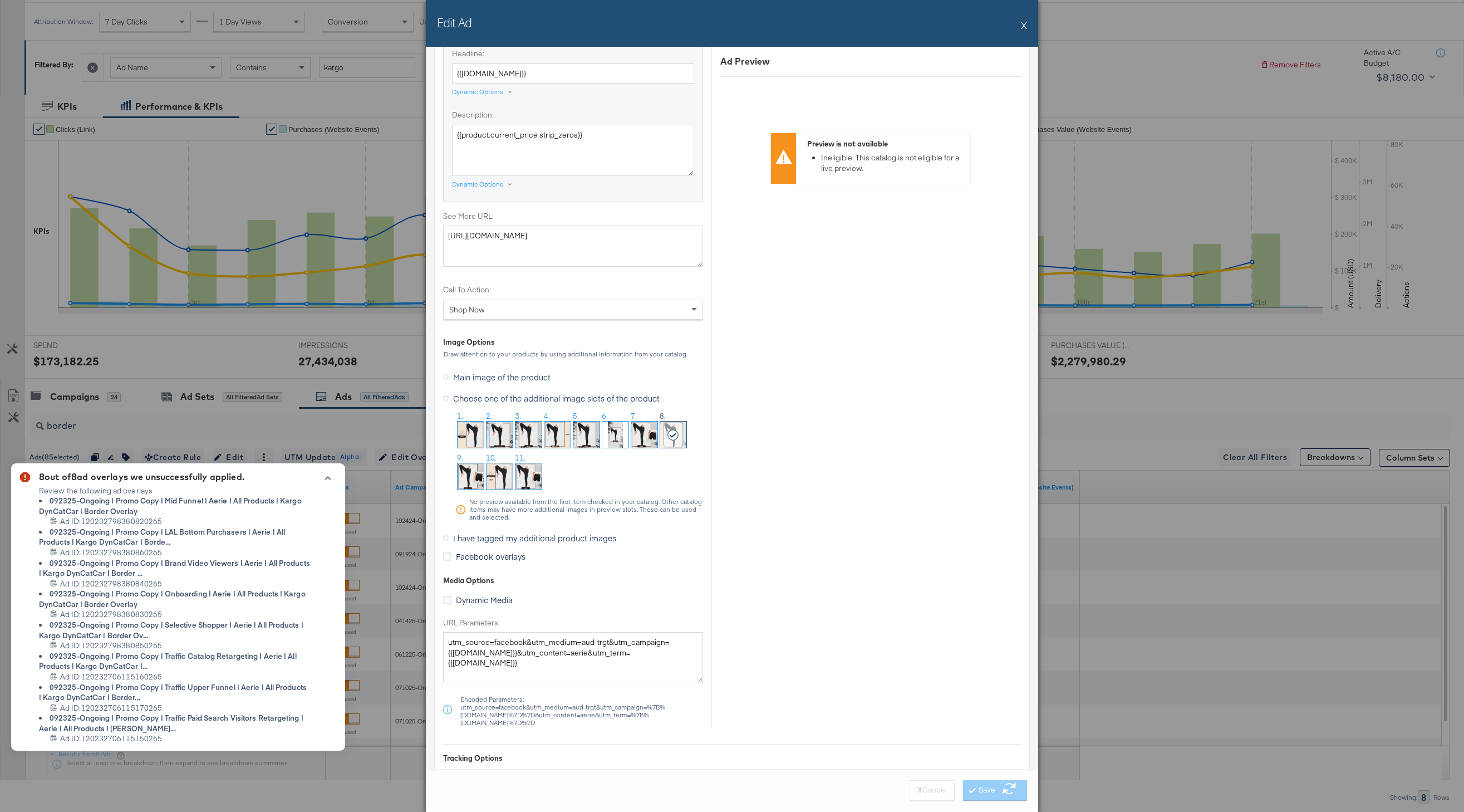
click at [331, 735] on div at bounding box center [323, 611] width 26 height 279
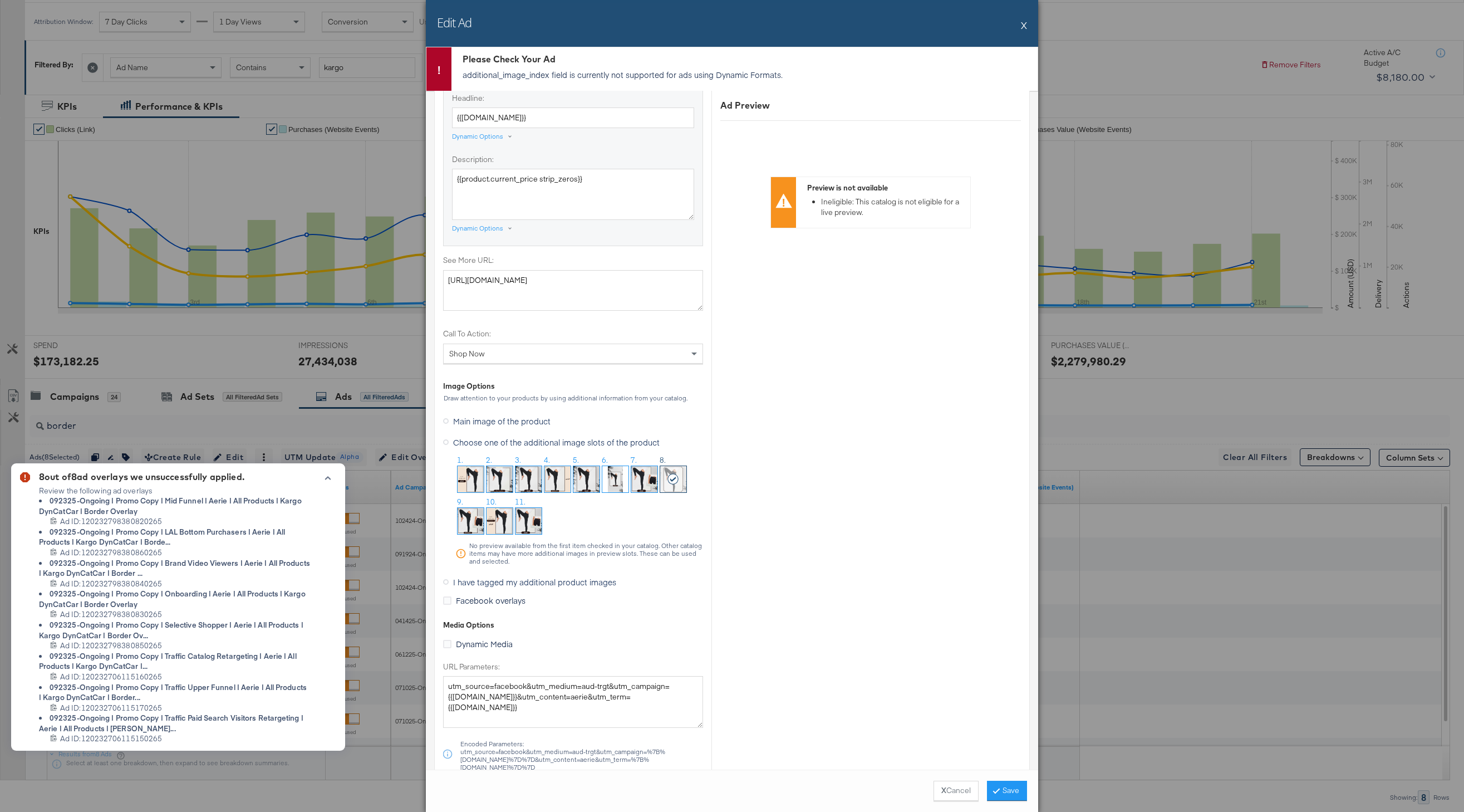
click at [326, 480] on icon "button" at bounding box center [328, 478] width 8 height 6
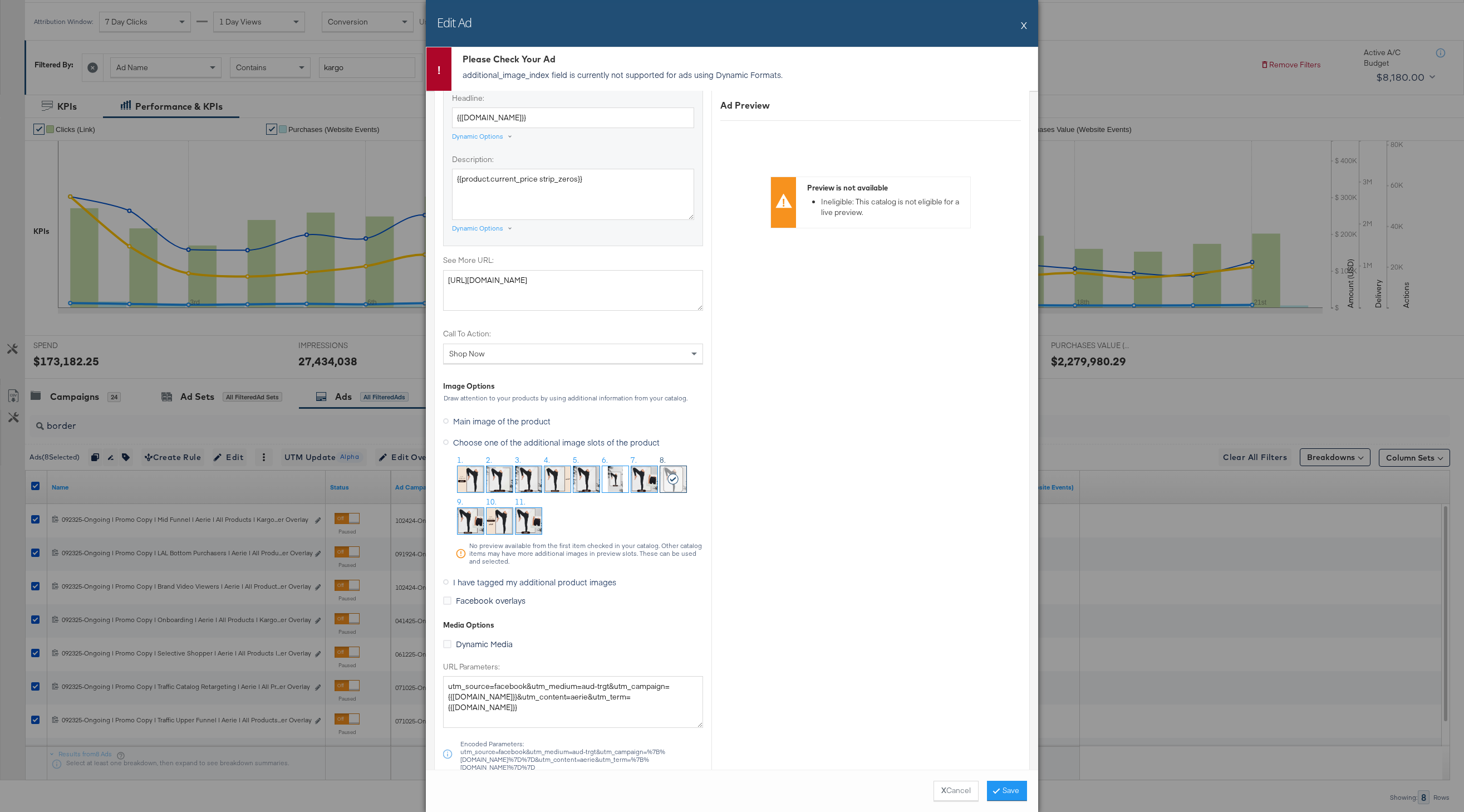
click at [549, 72] on p "additional_image_index field is currently not supported for ads using Dynamic F…" at bounding box center [748, 74] width 570 height 11
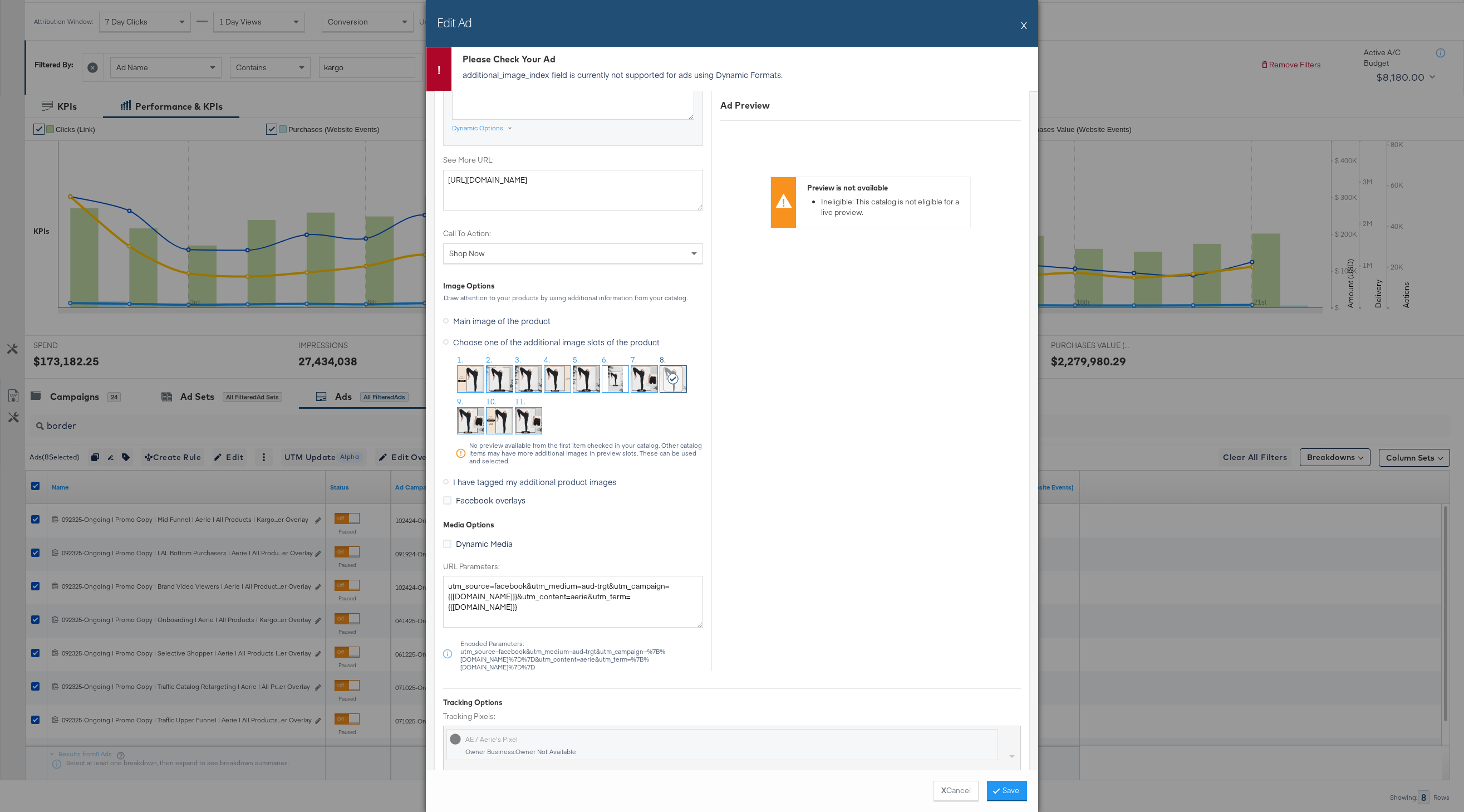
scroll to position [969, 0]
click at [670, 375] on icon at bounding box center [674, 373] width 12 height 11
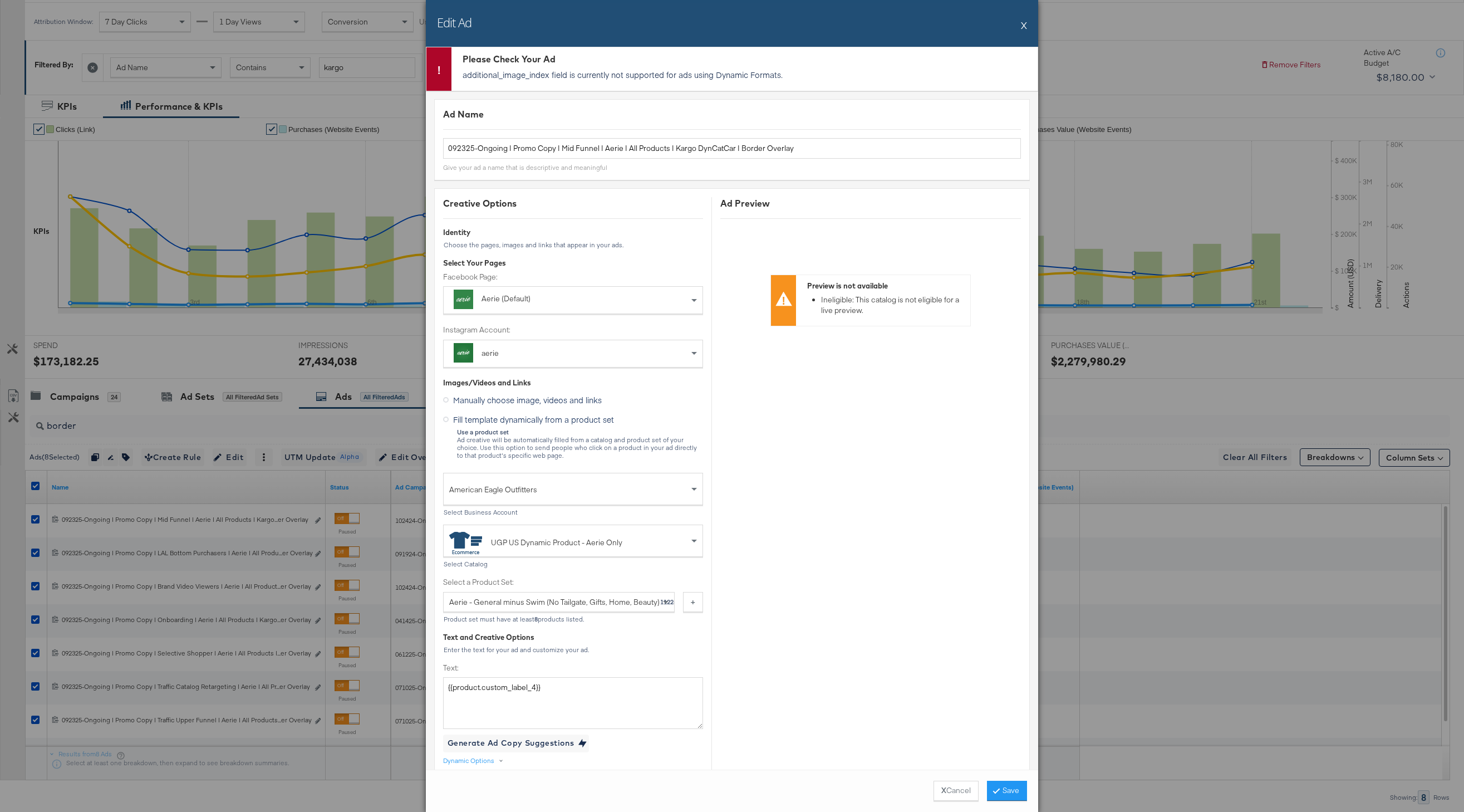
scroll to position [1213, 0]
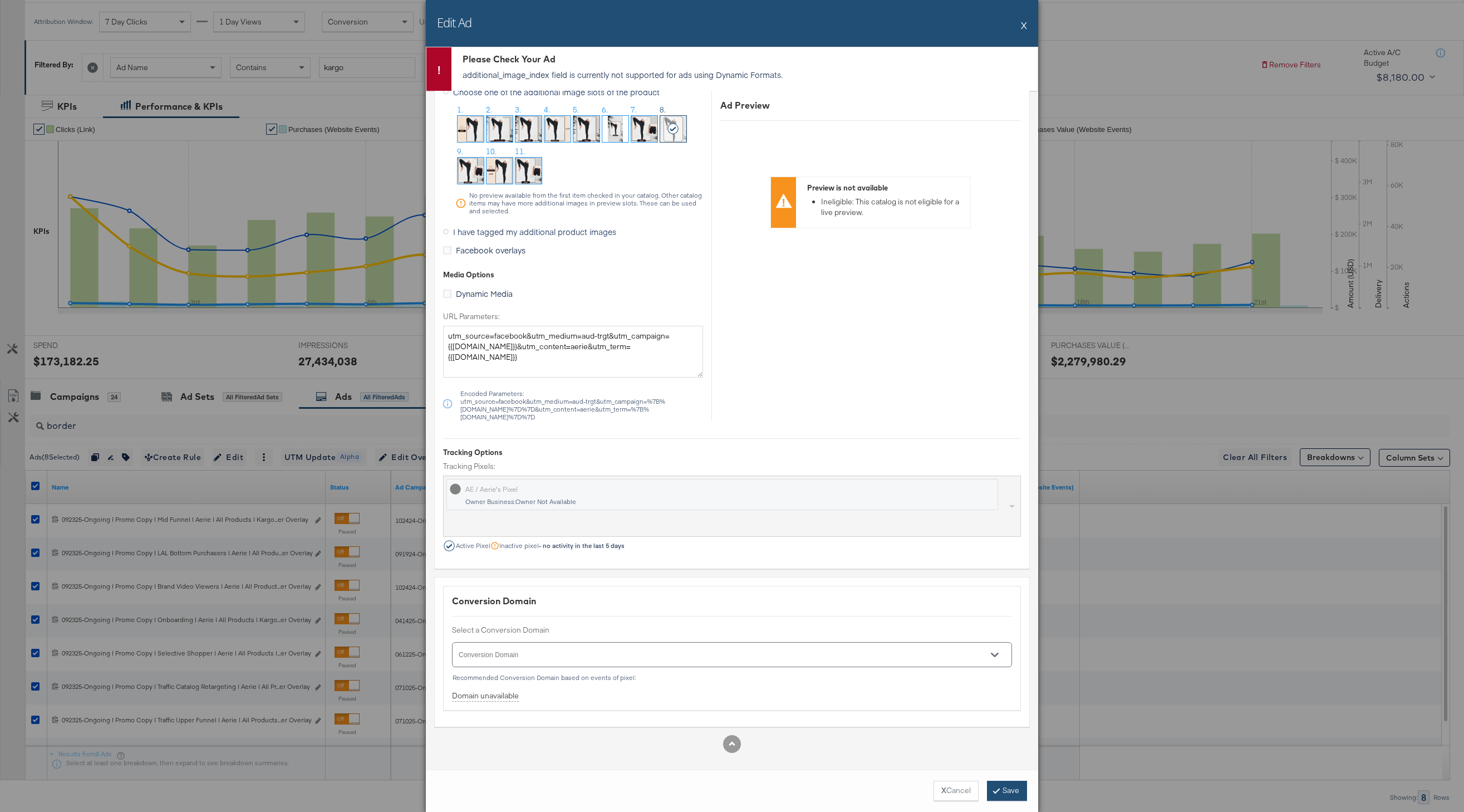
click at [1003, 792] on button "Save" at bounding box center [1007, 791] width 40 height 20
click at [1028, 20] on div "Edit Ad X" at bounding box center [732, 24] width 612 height 47
click at [1025, 22] on button "X" at bounding box center [1024, 24] width 6 height 22
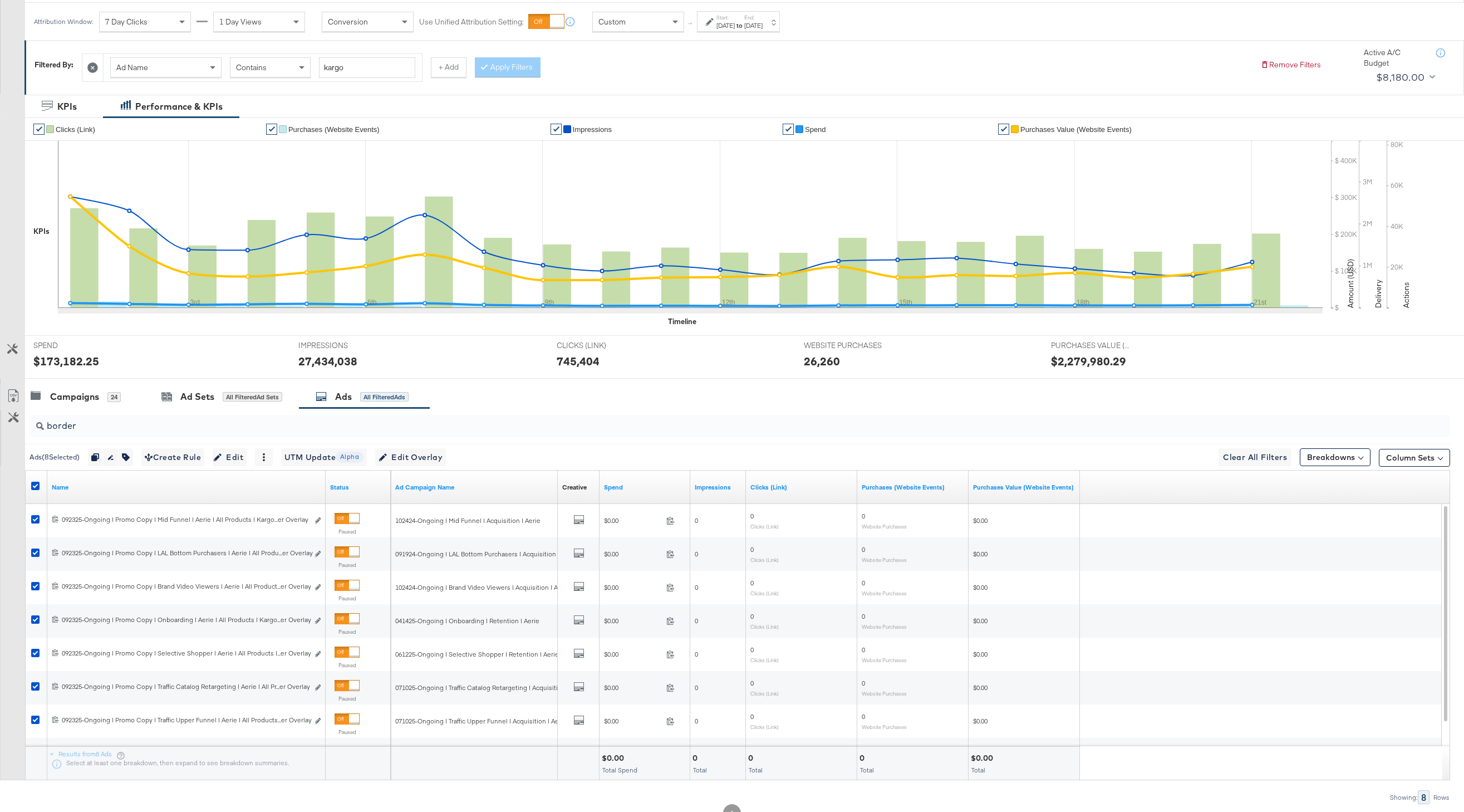
click at [36, 480] on div at bounding box center [36, 487] width 20 height 20
click at [33, 487] on icon at bounding box center [35, 486] width 8 height 8
click at [0, 0] on input "checkbox" at bounding box center [0, 0] width 0 height 0
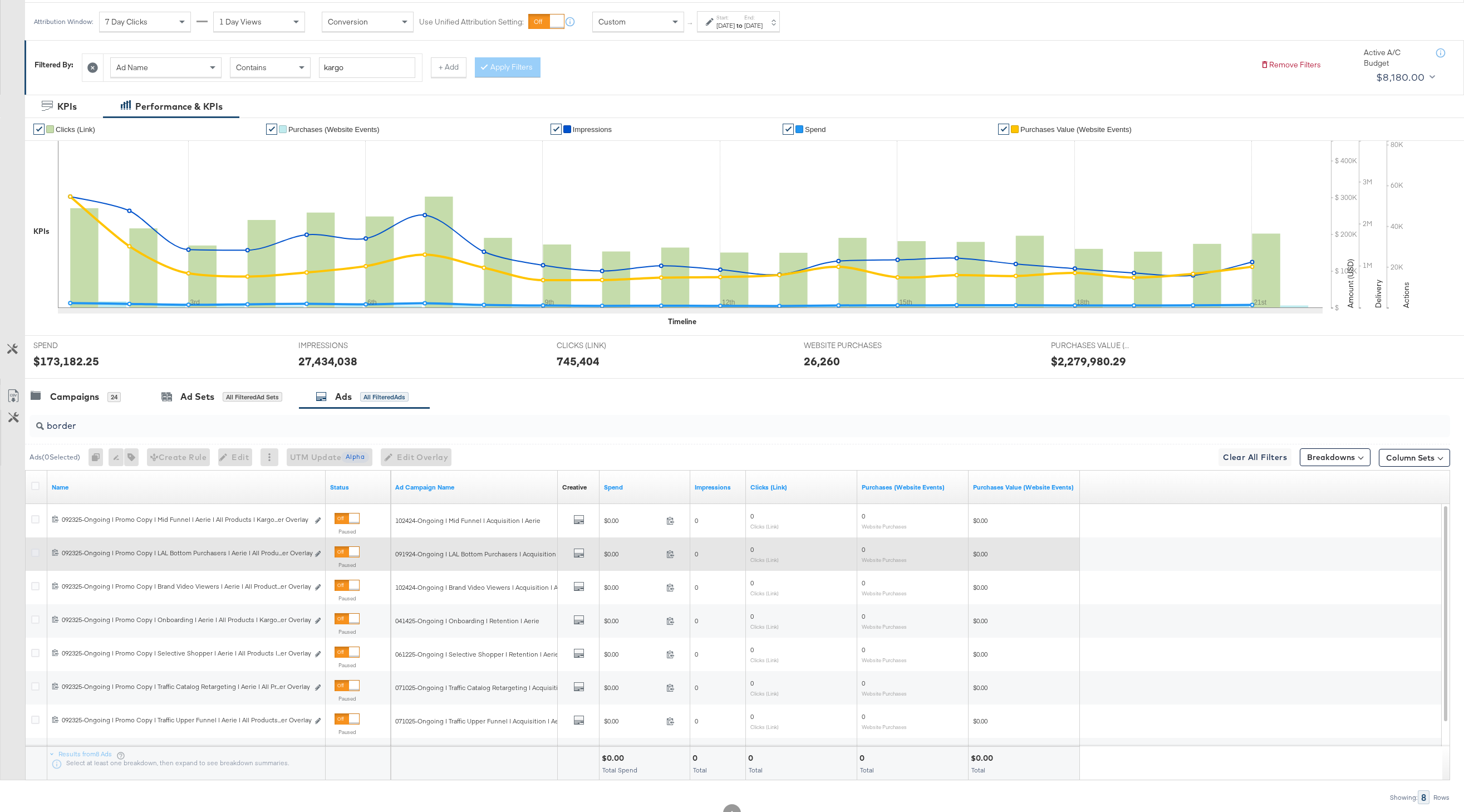
click at [34, 553] on icon at bounding box center [35, 552] width 8 height 8
click at [0, 0] on input "checkbox" at bounding box center [0, 0] width 0 height 0
click at [317, 547] on b "Edit ad" at bounding box center [299, 543] width 43 height 11
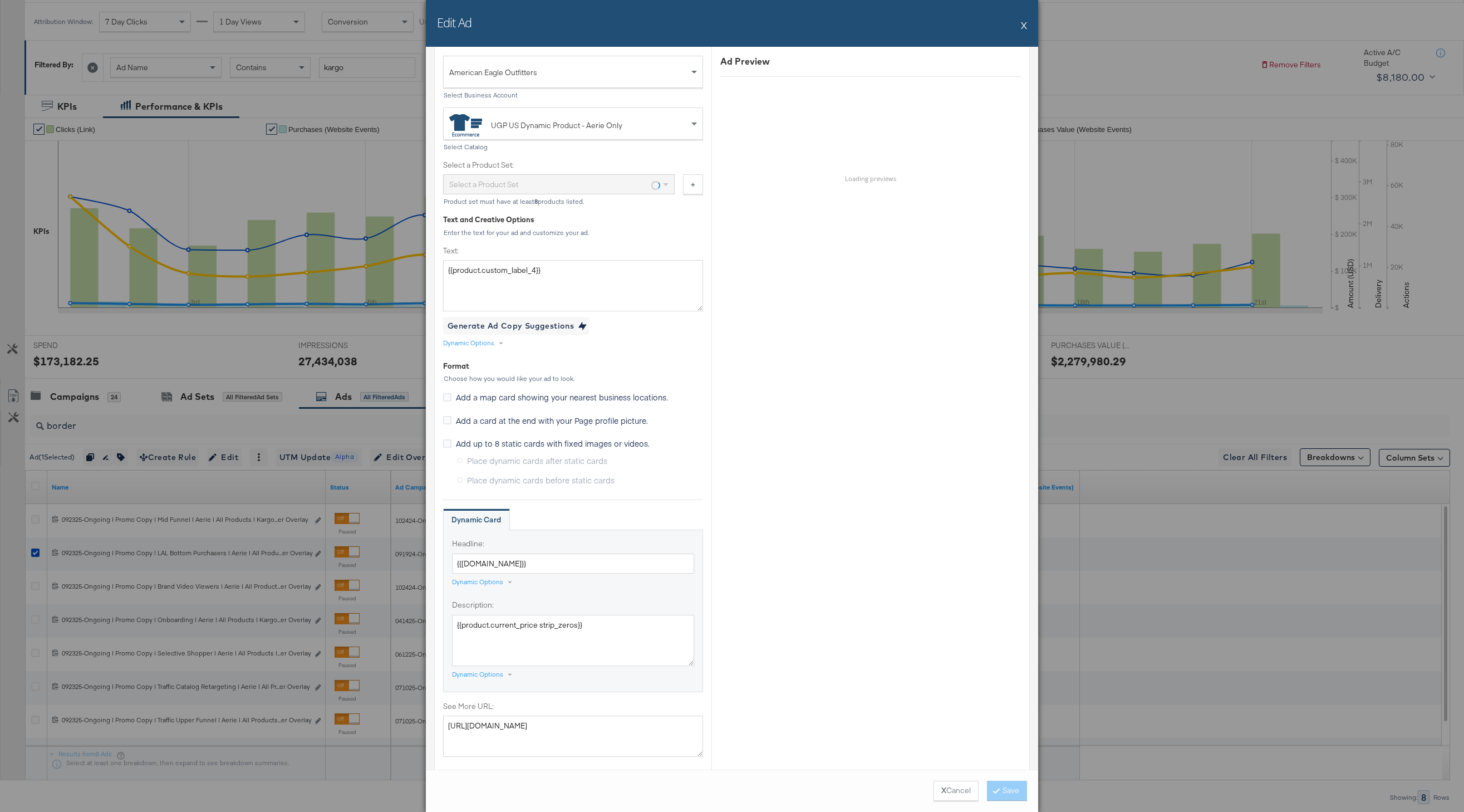
scroll to position [758, 0]
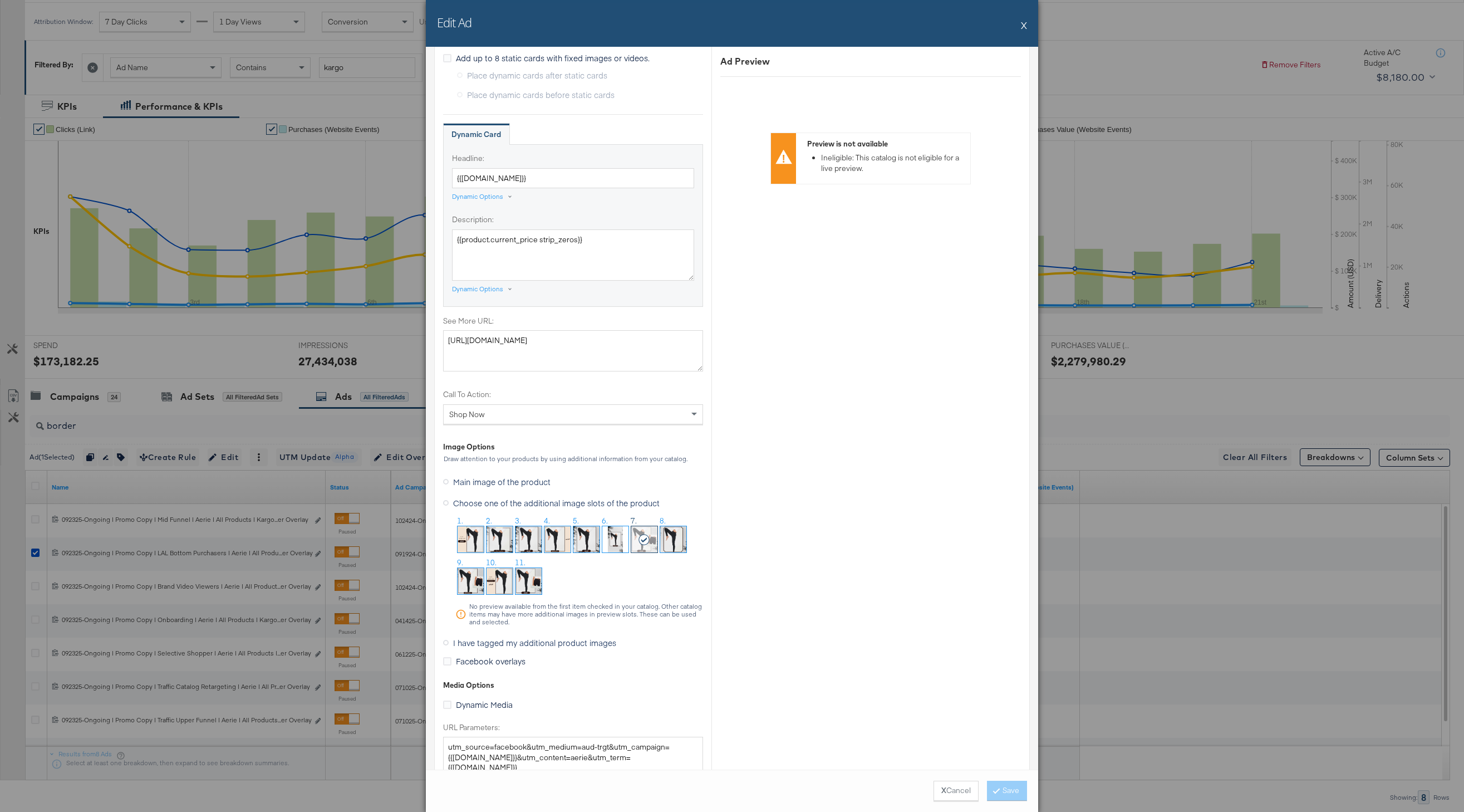
click at [692, 543] on ol "1. 2. 3. 4. 5. 6. 7. 8. 9. 10. 11." at bounding box center [579, 557] width 247 height 83
click at [675, 541] on img at bounding box center [673, 539] width 26 height 26
click at [989, 787] on button "Save" at bounding box center [1007, 791] width 40 height 20
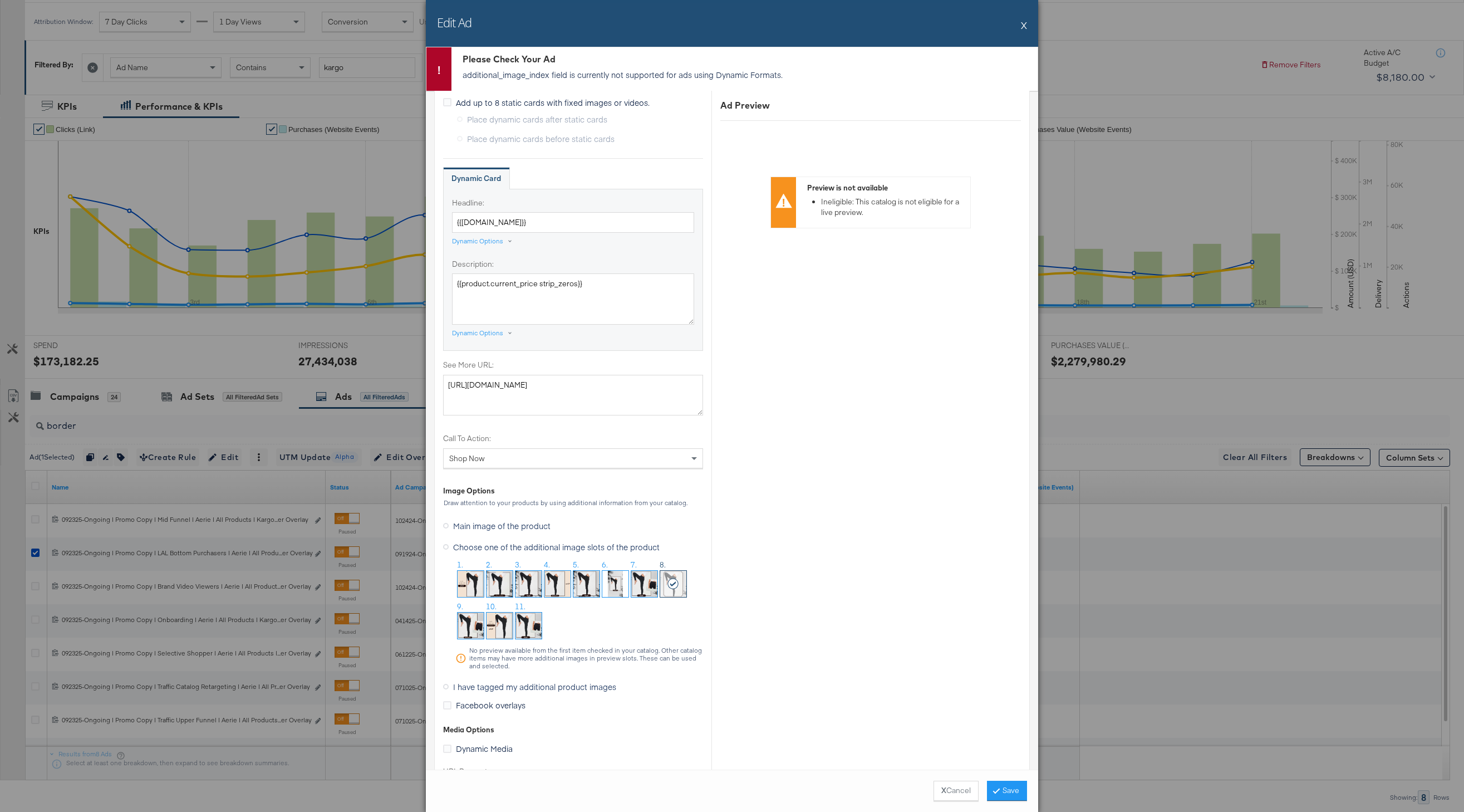
click at [1030, 20] on div "Edit Ad X" at bounding box center [732, 24] width 612 height 47
click at [1025, 22] on button "X" at bounding box center [1024, 24] width 6 height 22
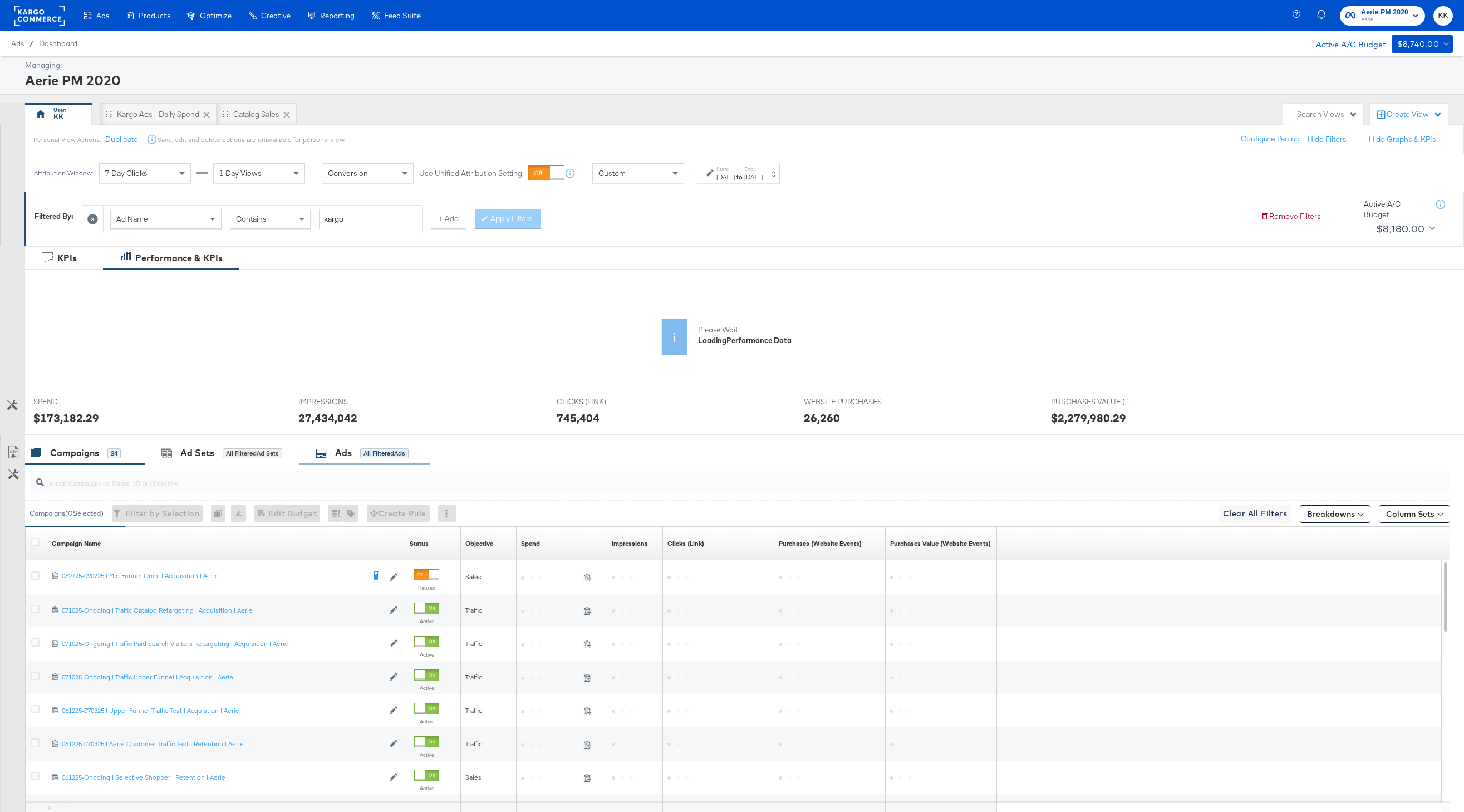
click at [376, 457] on div "All Filtered Ads" at bounding box center [385, 453] width 49 height 10
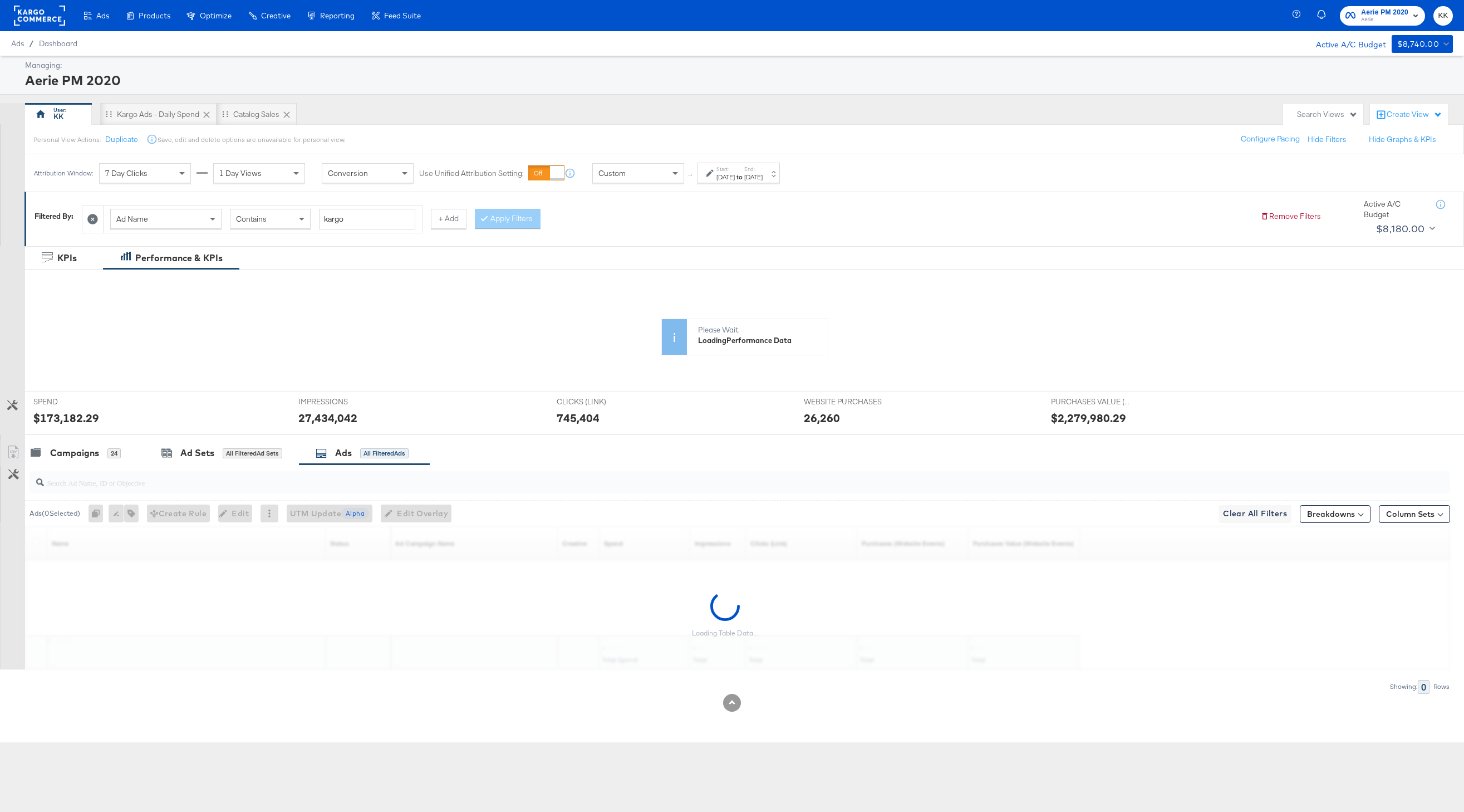
click at [330, 477] on input "search" at bounding box center [680, 478] width 1273 height 22
paste input "092325-Ongoing | Promo Copy | Mid Funnel | Aerie | All Products | Kargo DynCatC…"
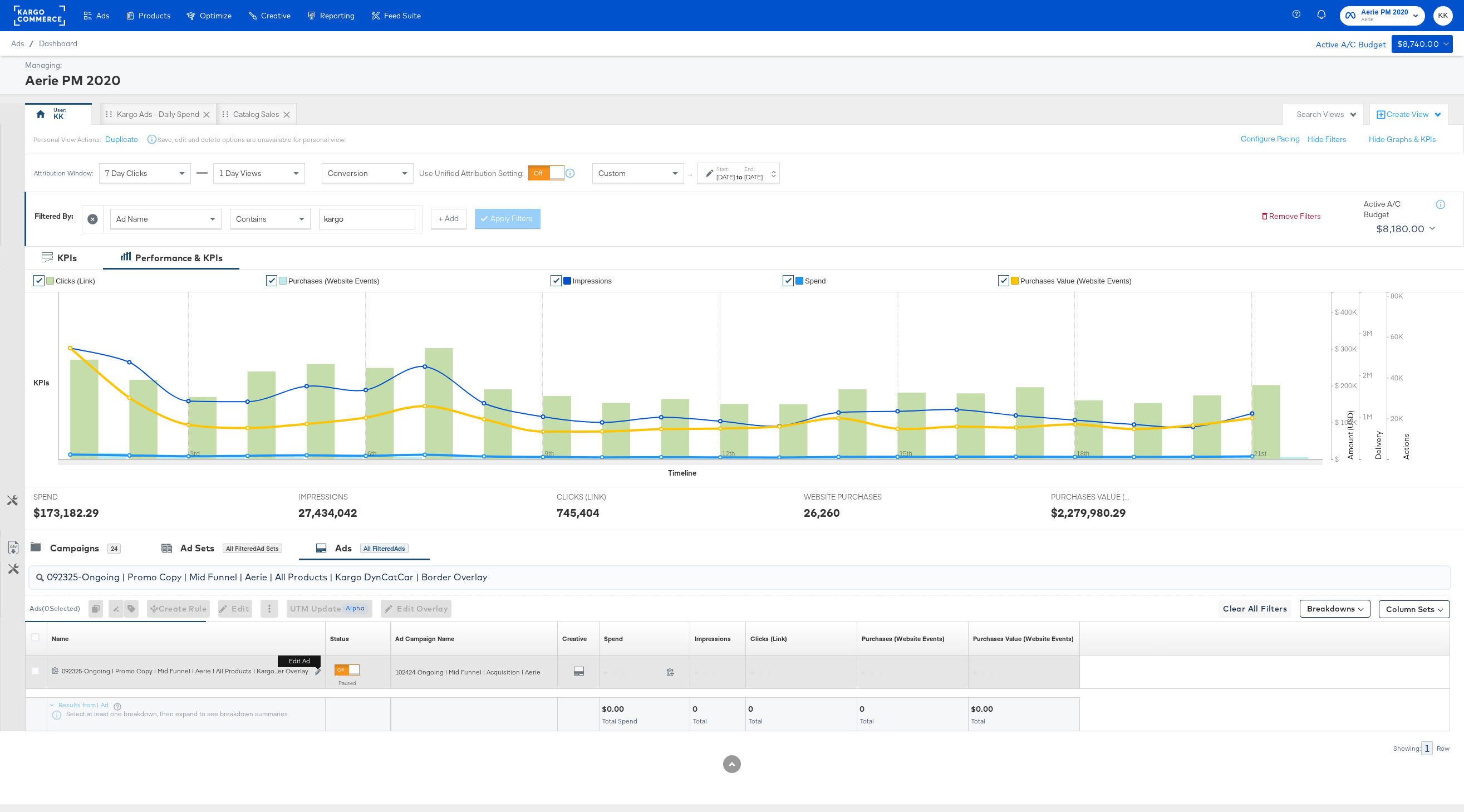
type input "092325-Ongoing | Promo Copy | Mid Funnel | Aerie | All Products | Kargo DynCatC…"
click at [321, 671] on button "Edit ad" at bounding box center [318, 672] width 7 height 11
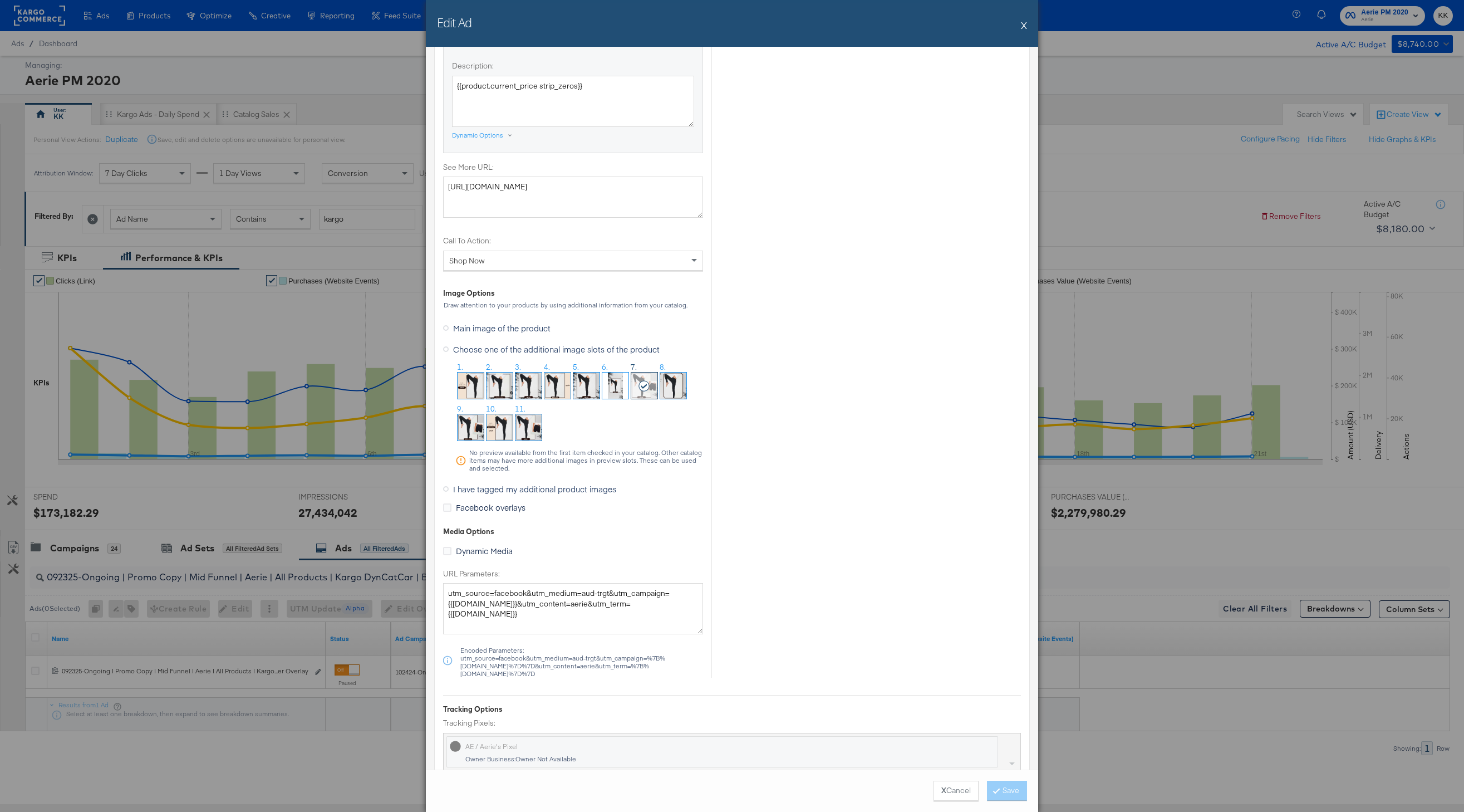
scroll to position [854, 0]
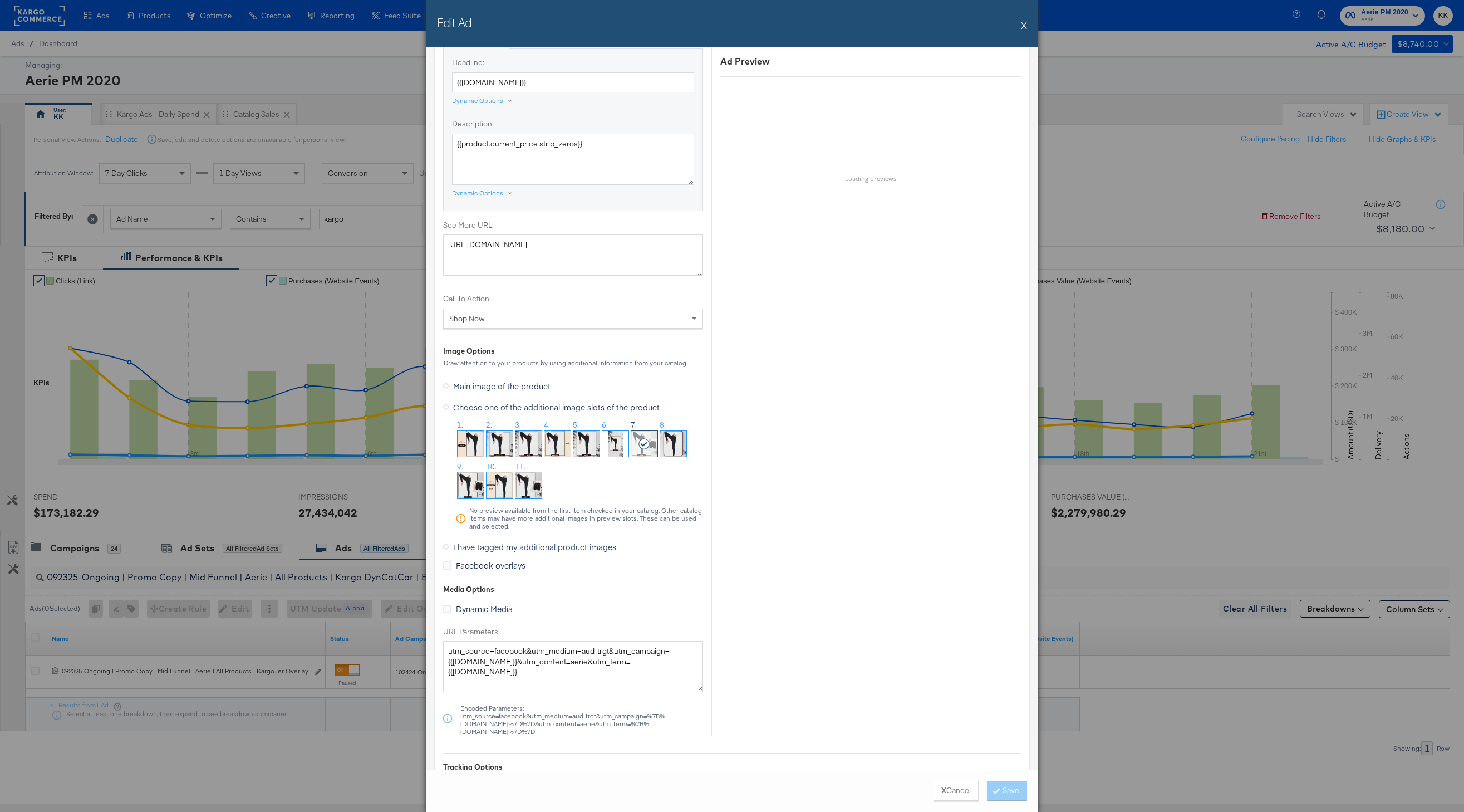
click at [674, 447] on img at bounding box center [673, 443] width 26 height 26
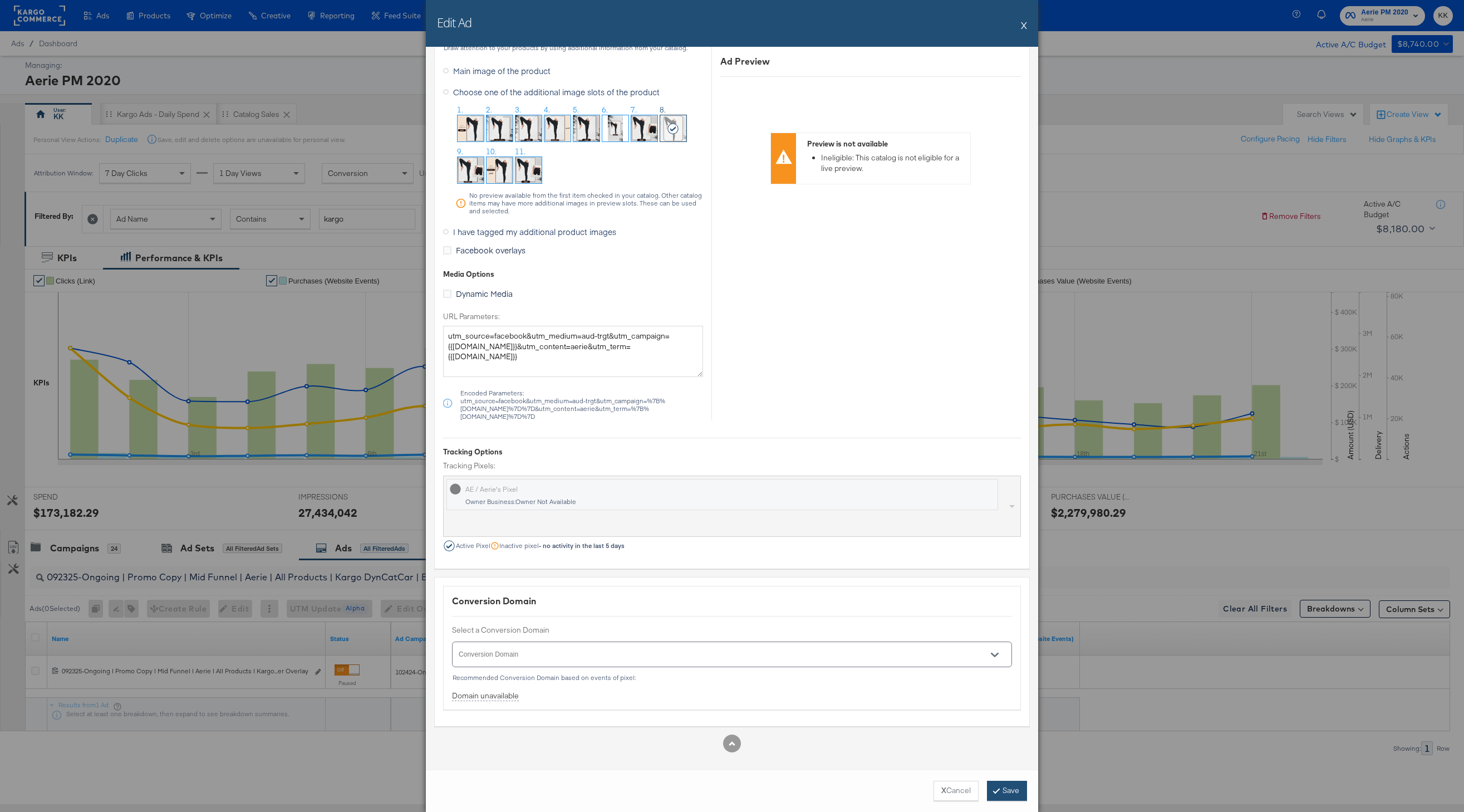
click at [999, 788] on button "Save" at bounding box center [1007, 791] width 40 height 20
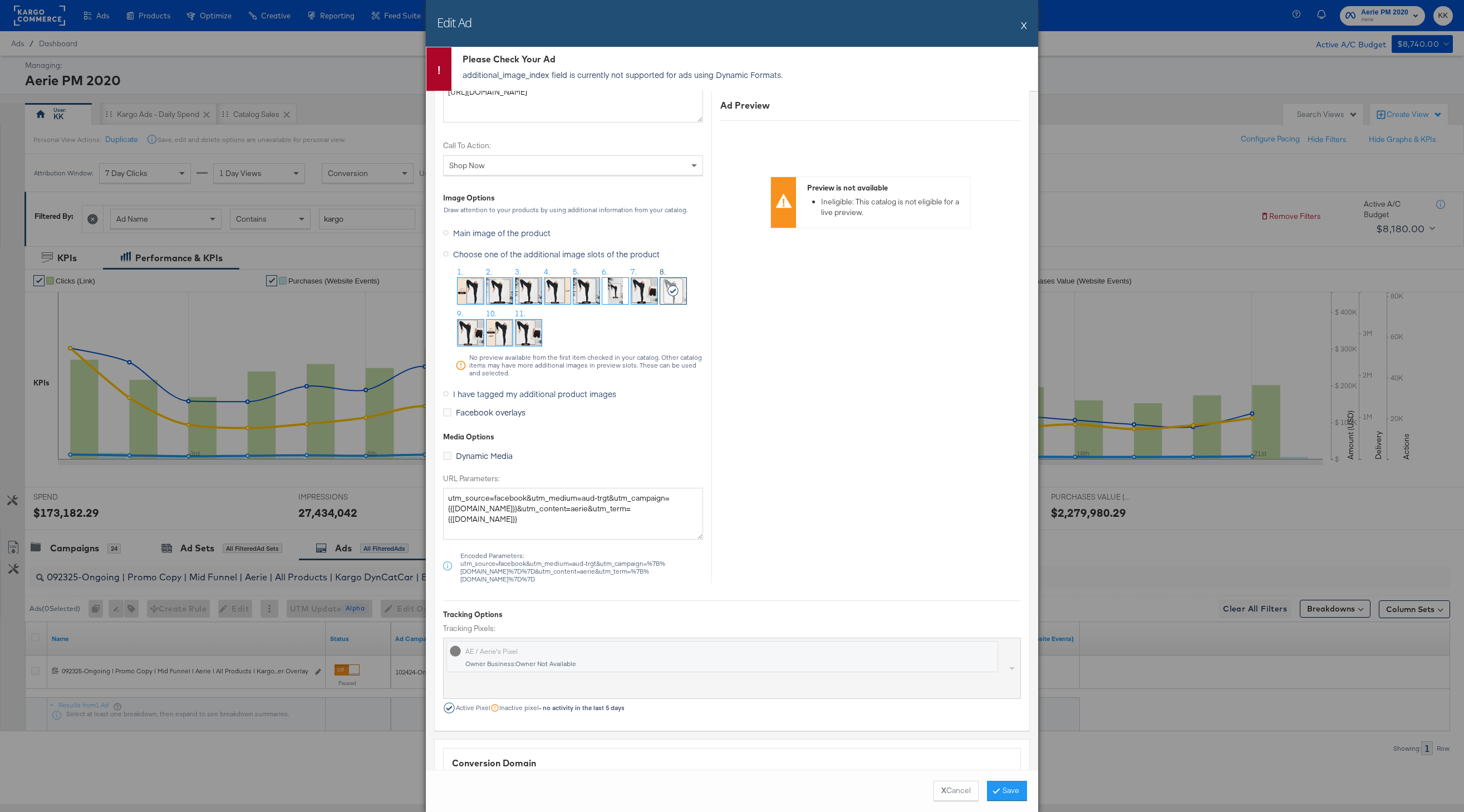
scroll to position [1031, 0]
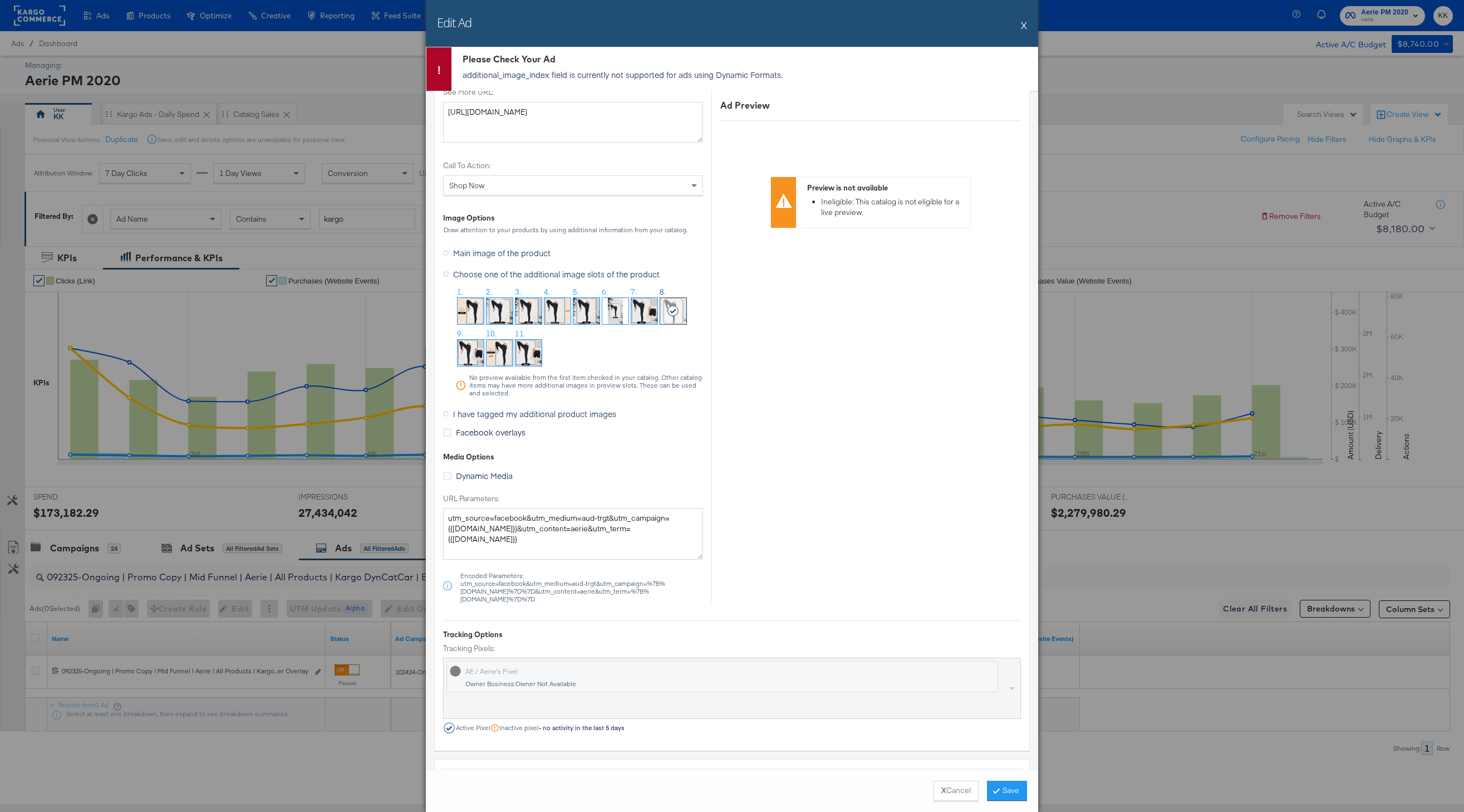
click at [531, 252] on span "Main image of the product" at bounding box center [502, 253] width 97 height 11
click at [0, 0] on input "Main image of the product" at bounding box center [0, 0] width 0 height 0
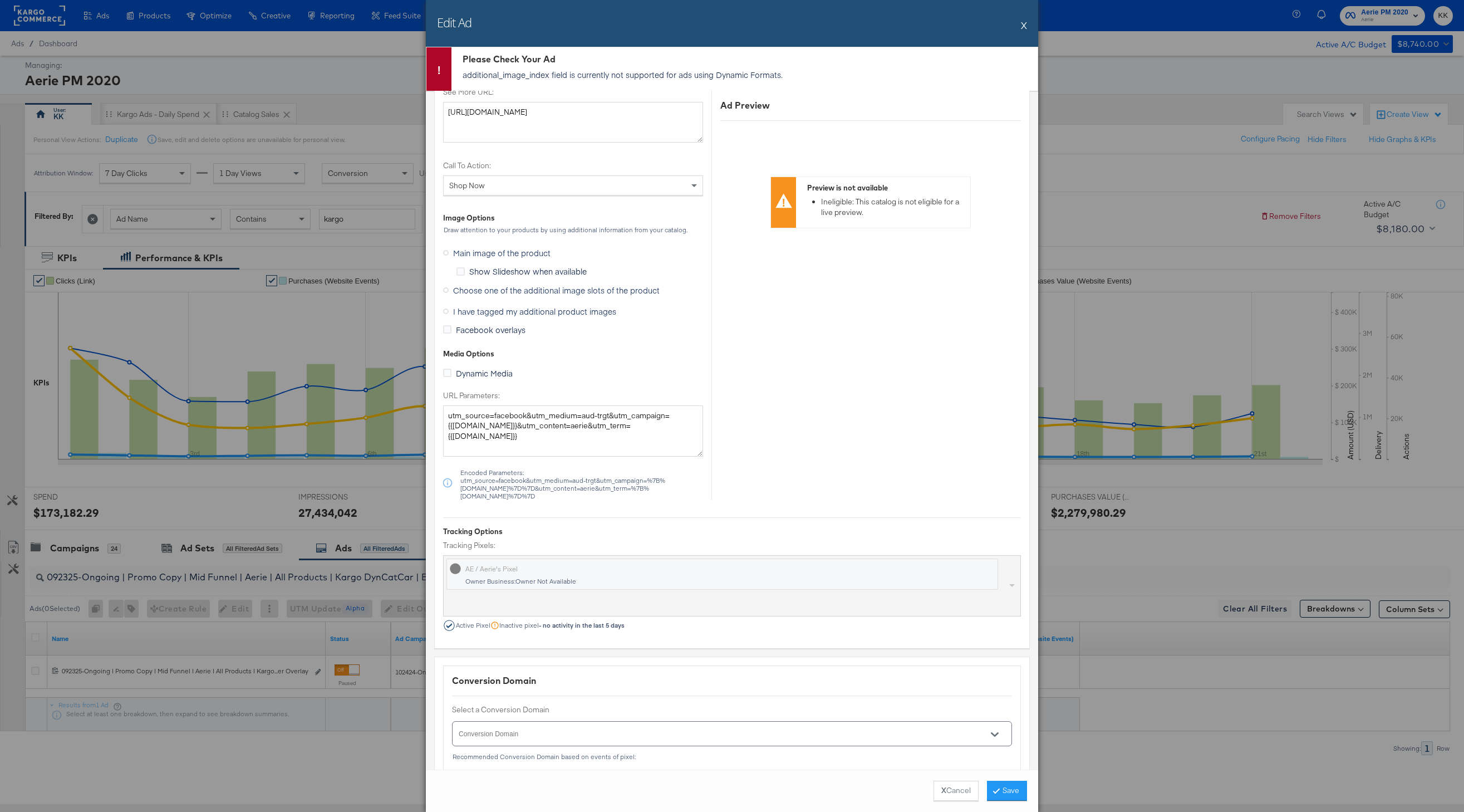
click at [530, 294] on span "Choose one of the additional image slots of the product" at bounding box center [556, 290] width 206 height 11
click at [0, 0] on input "Choose one of the additional image slots of the product" at bounding box center [0, 0] width 0 height 0
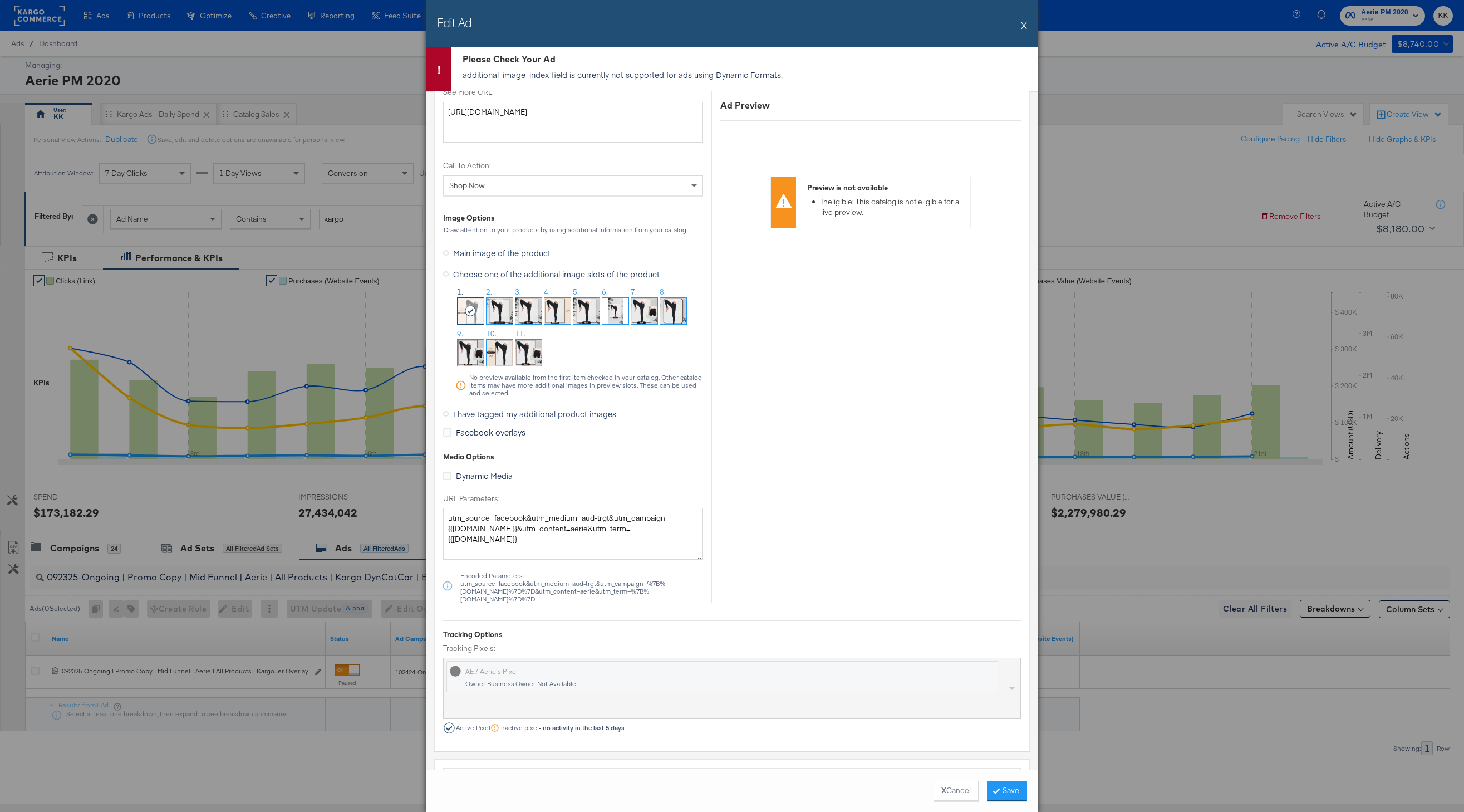
click at [683, 312] on img at bounding box center [673, 310] width 26 height 26
click at [1005, 798] on button "Save" at bounding box center [1007, 791] width 40 height 20
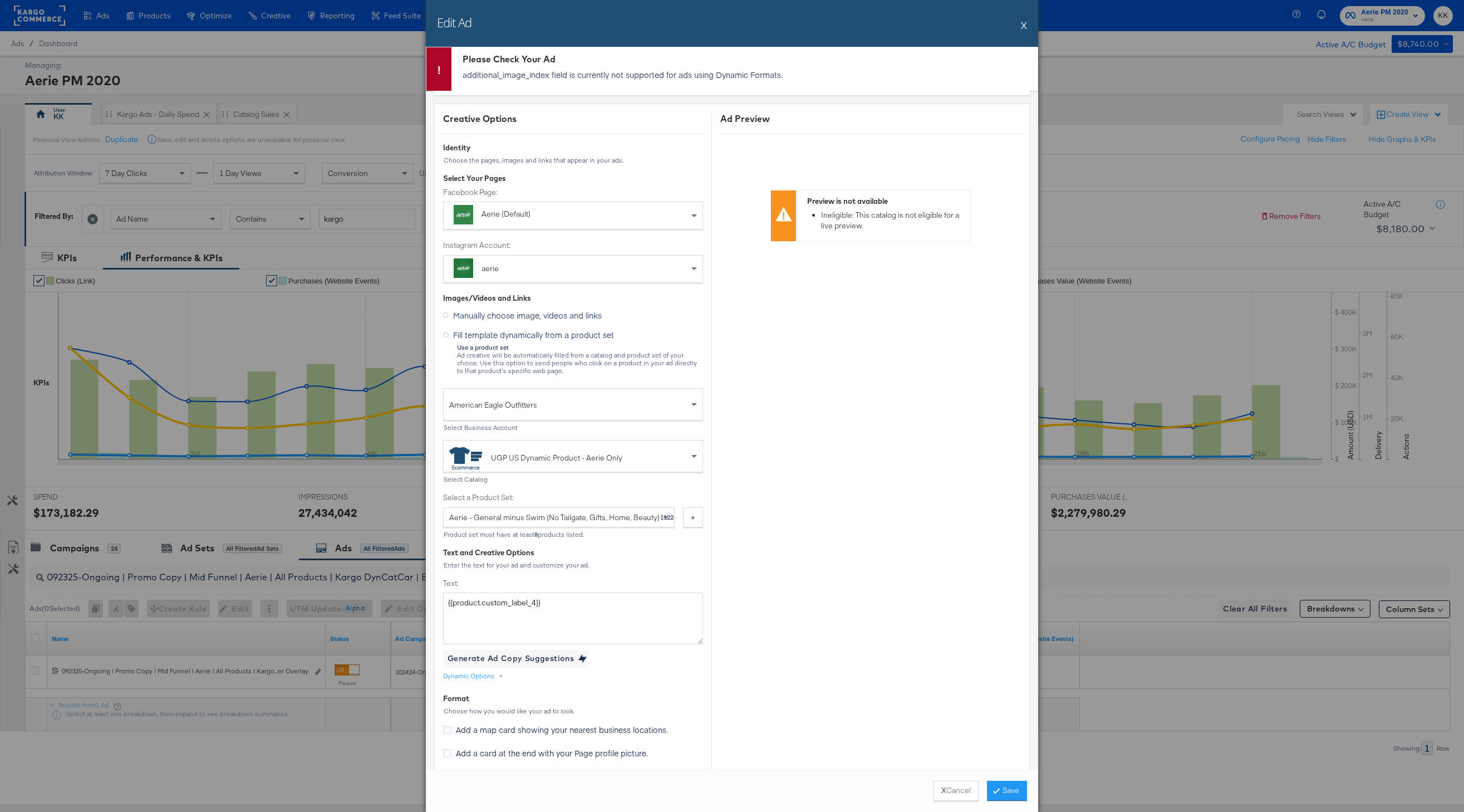
scroll to position [86, 0]
click at [1025, 24] on button "X" at bounding box center [1024, 24] width 6 height 22
